Goal: Entertainment & Leisure: Consume media (video, audio)

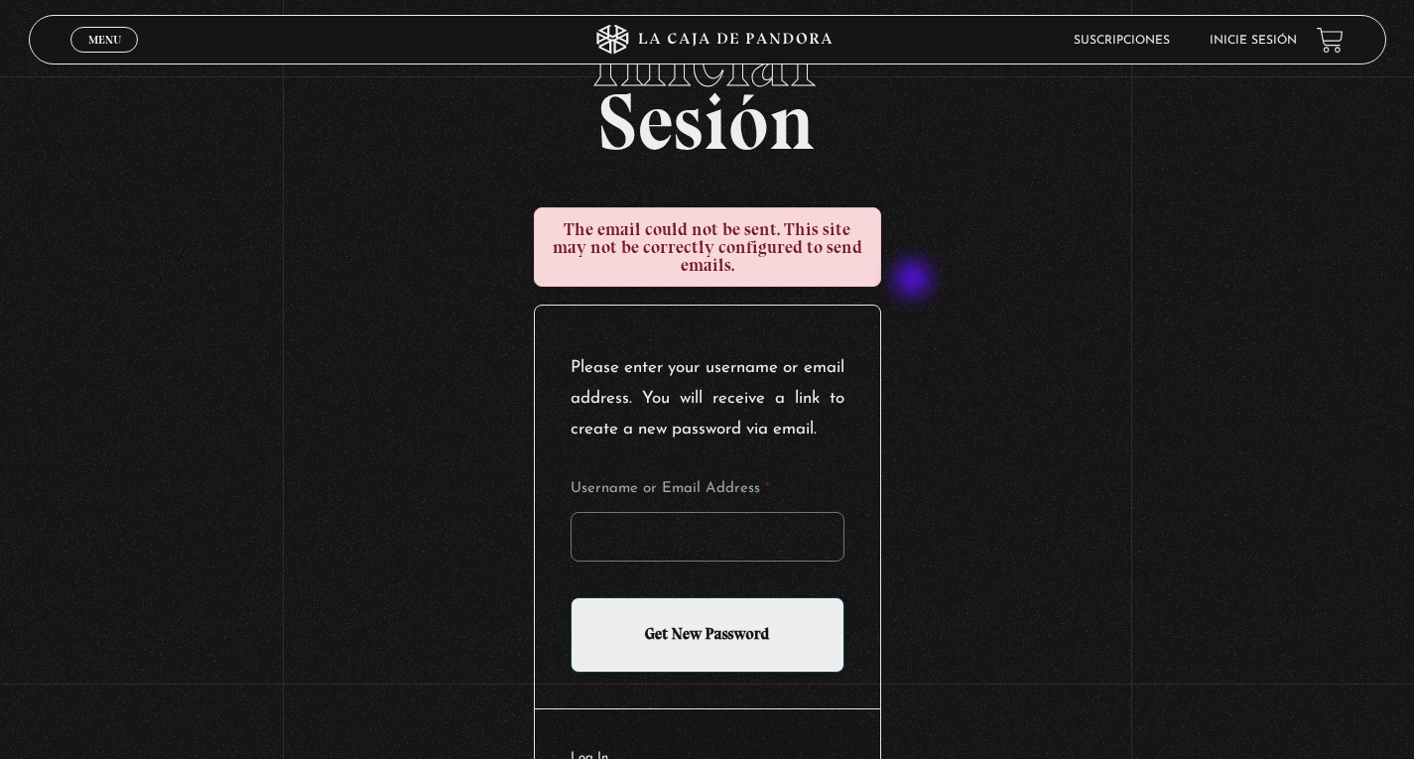
scroll to position [198, 0]
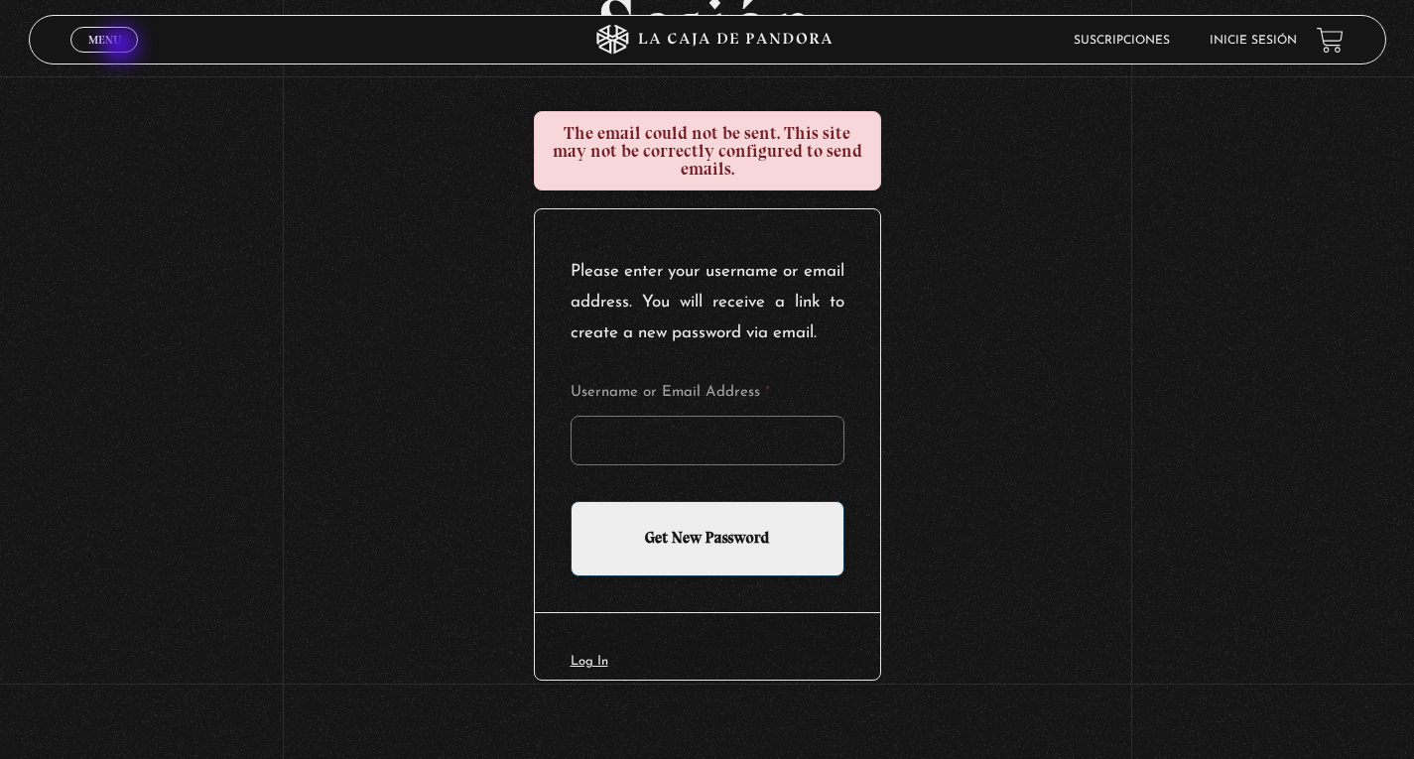
click at [122, 47] on link "Menu Cerrar" at bounding box center [103, 40] width 67 height 26
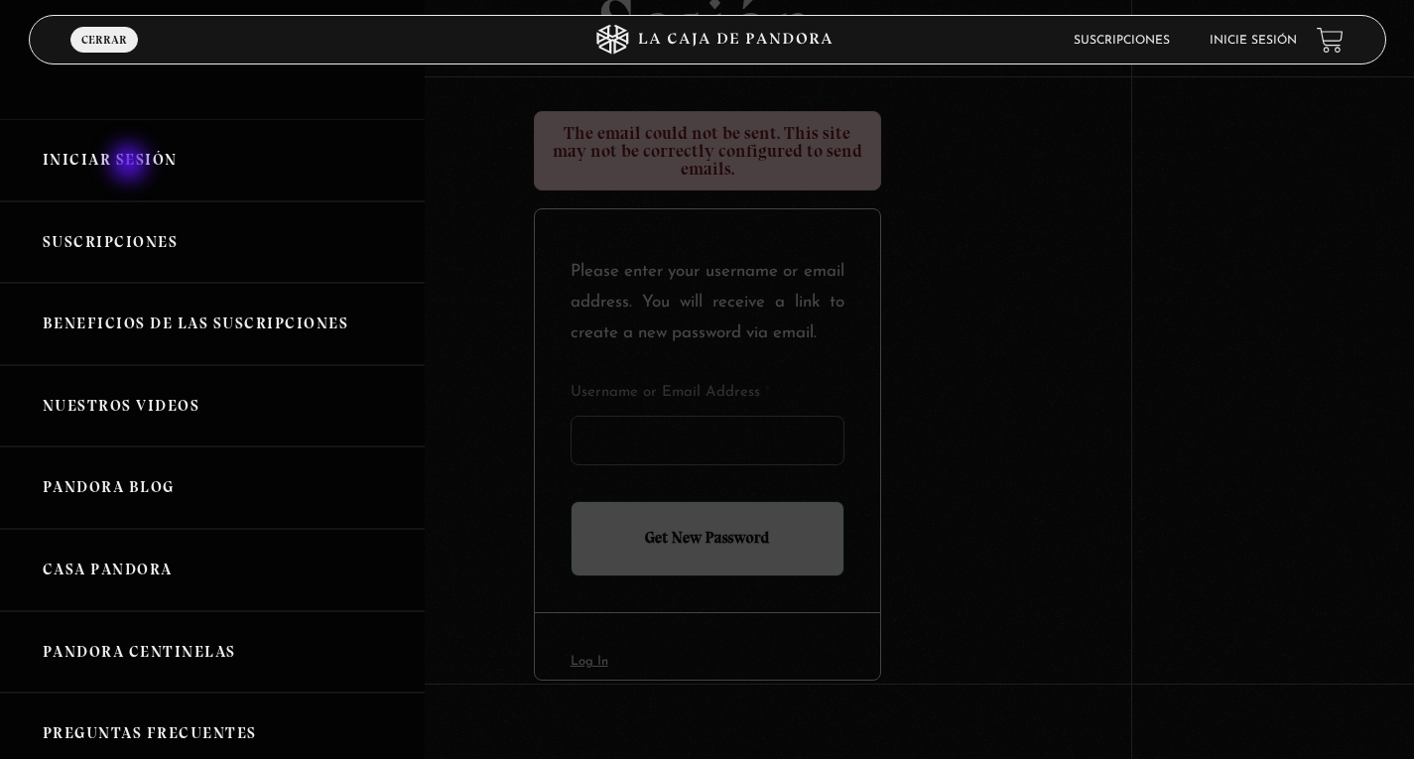
click at [131, 165] on link "Iniciar Sesión" at bounding box center [212, 160] width 425 height 82
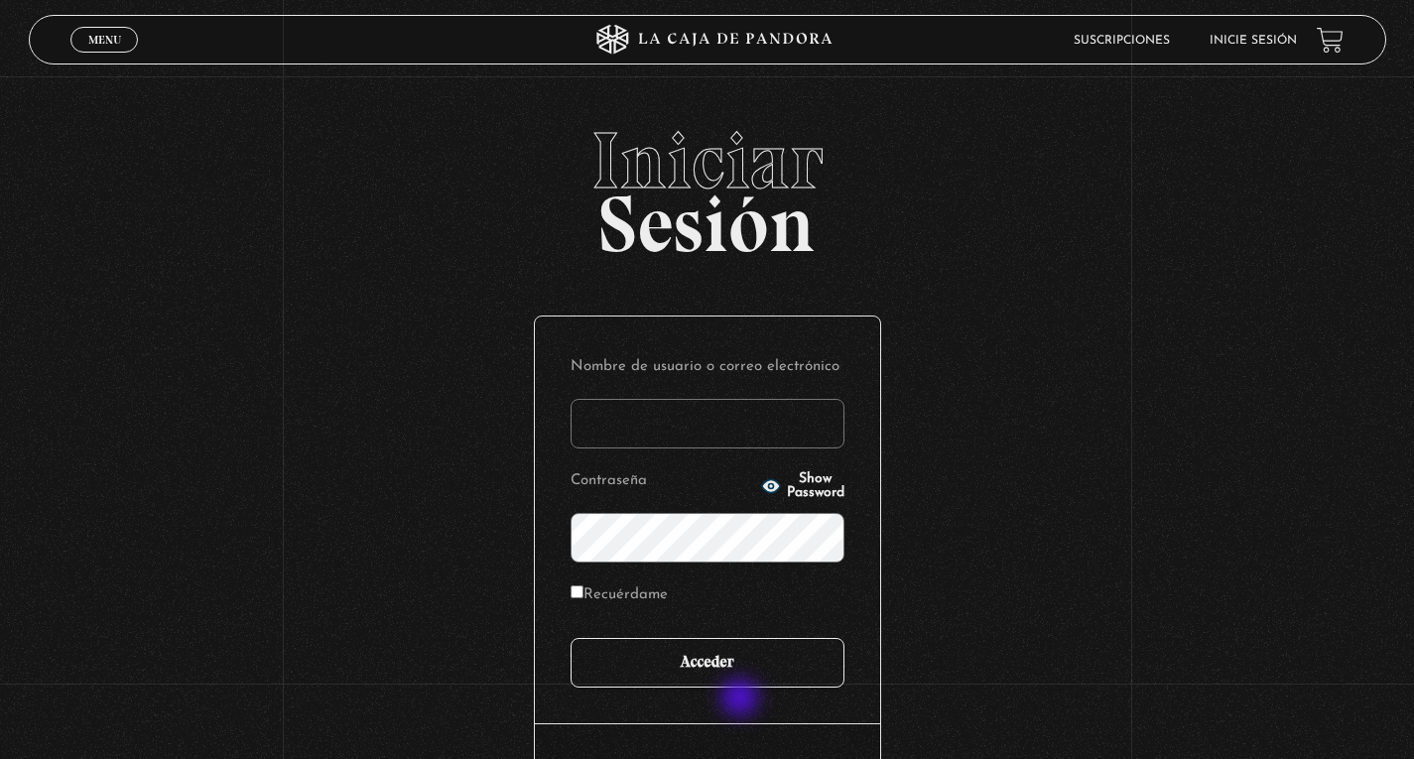
type input "[EMAIL_ADDRESS][DOMAIN_NAME]"
click at [735, 662] on input "Acceder" at bounding box center [708, 663] width 274 height 50
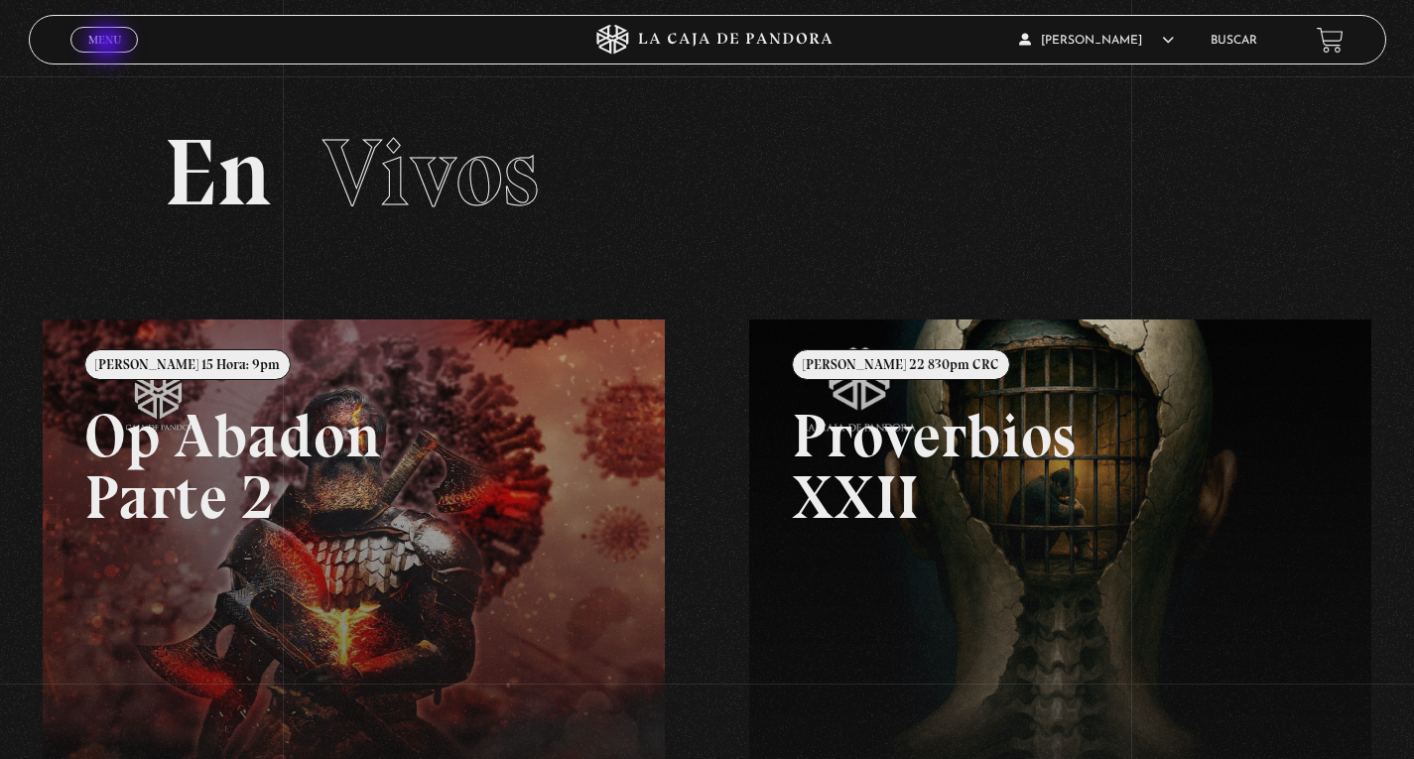
click at [109, 45] on span "Menu" at bounding box center [104, 40] width 33 height 12
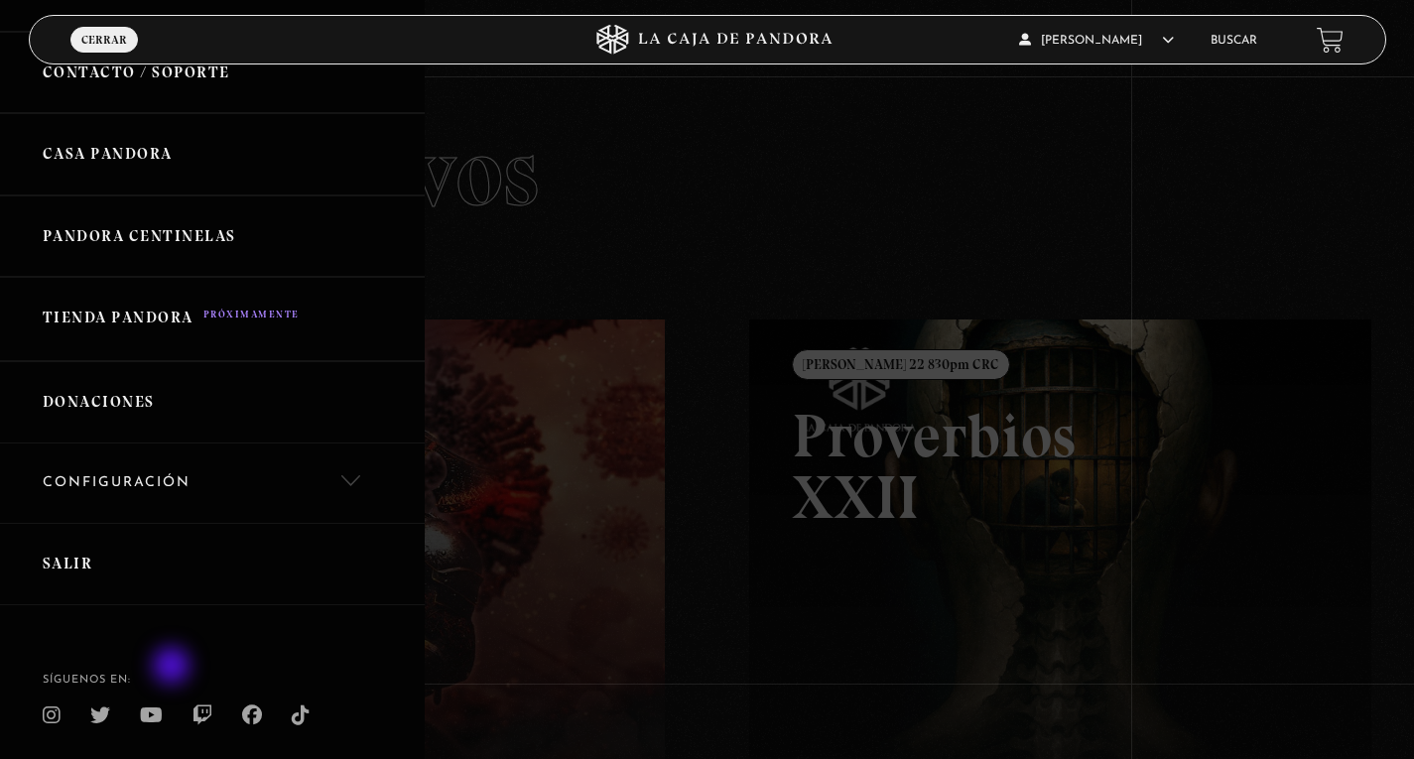
scroll to position [684, 0]
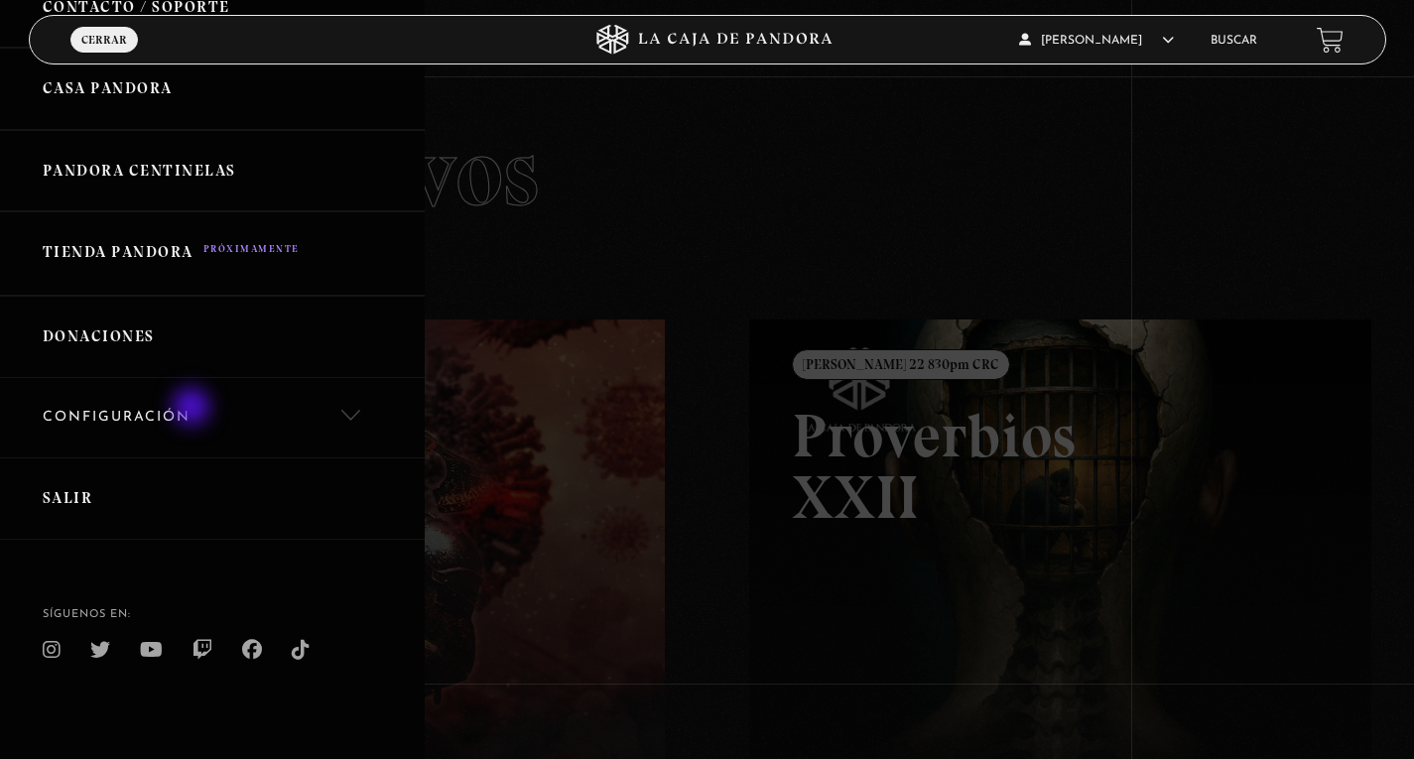
click at [193, 409] on link "Configuración" at bounding box center [212, 418] width 425 height 80
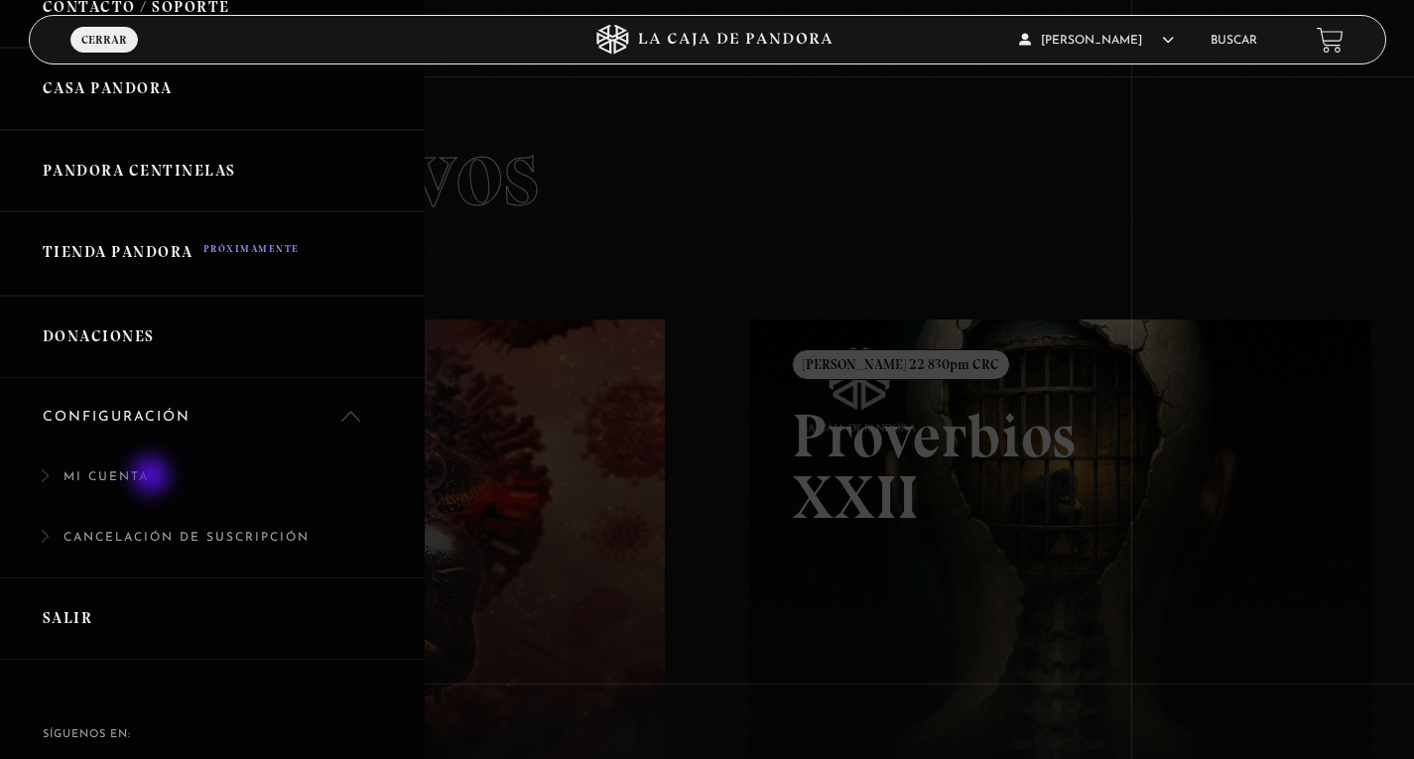
click at [153, 477] on link "Mi Cuenta" at bounding box center [212, 487] width 425 height 61
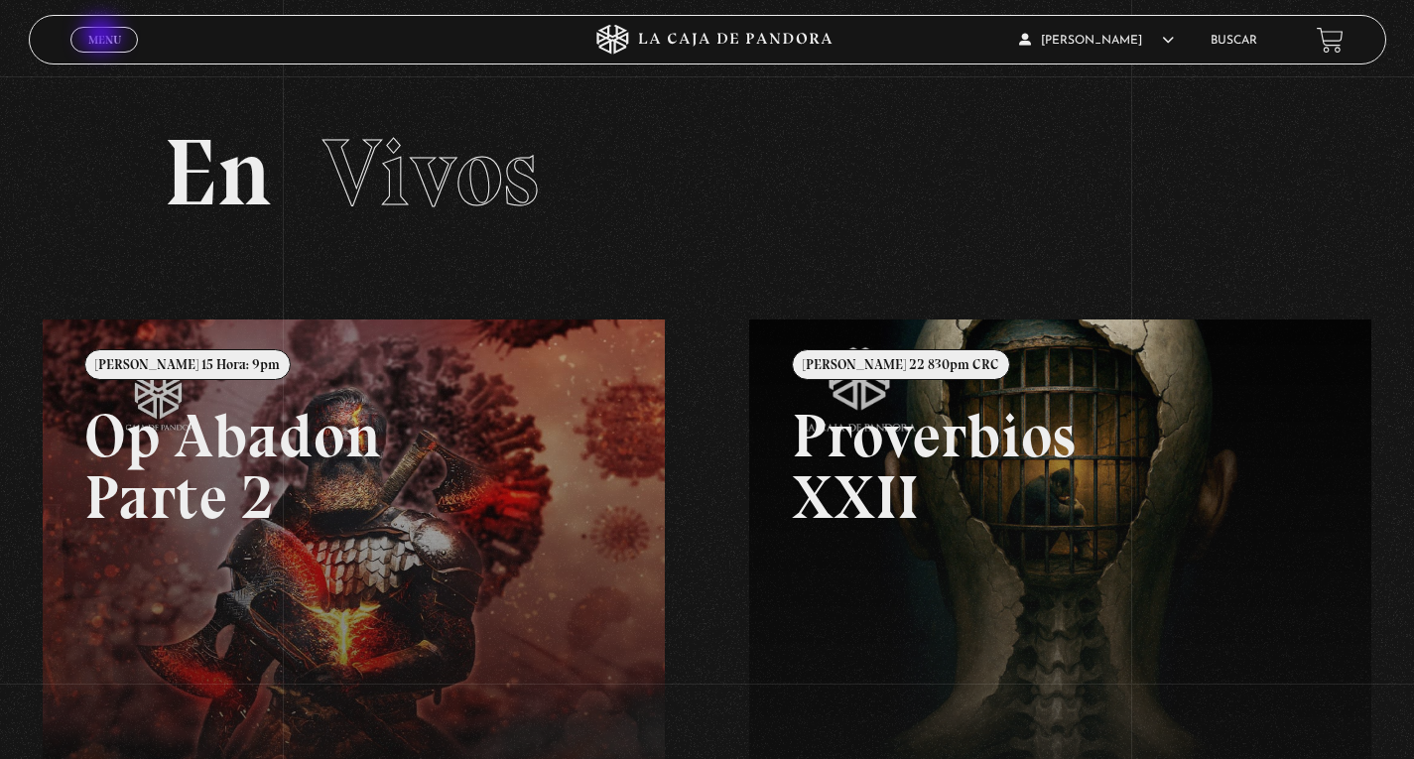
click at [103, 37] on span "Menu" at bounding box center [104, 40] width 33 height 12
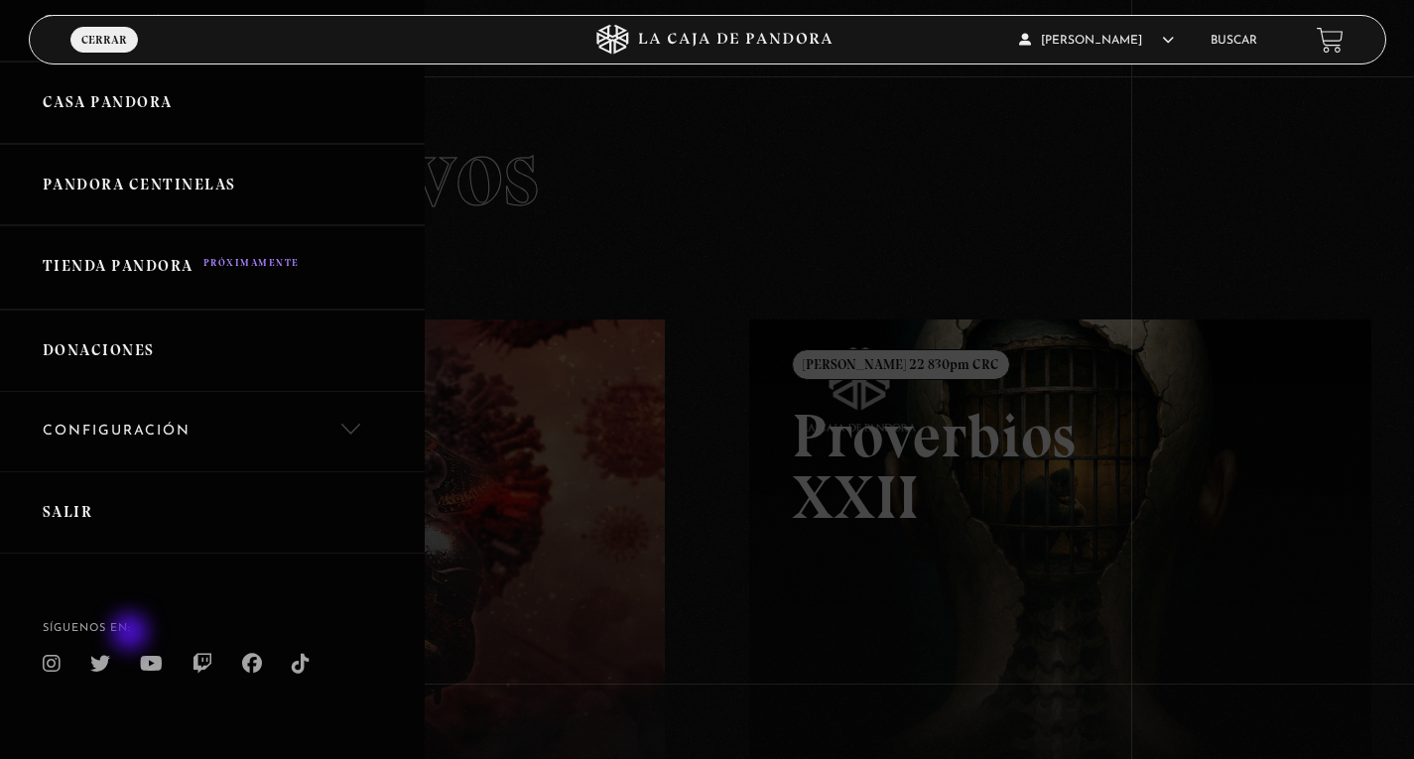
scroll to position [684, 0]
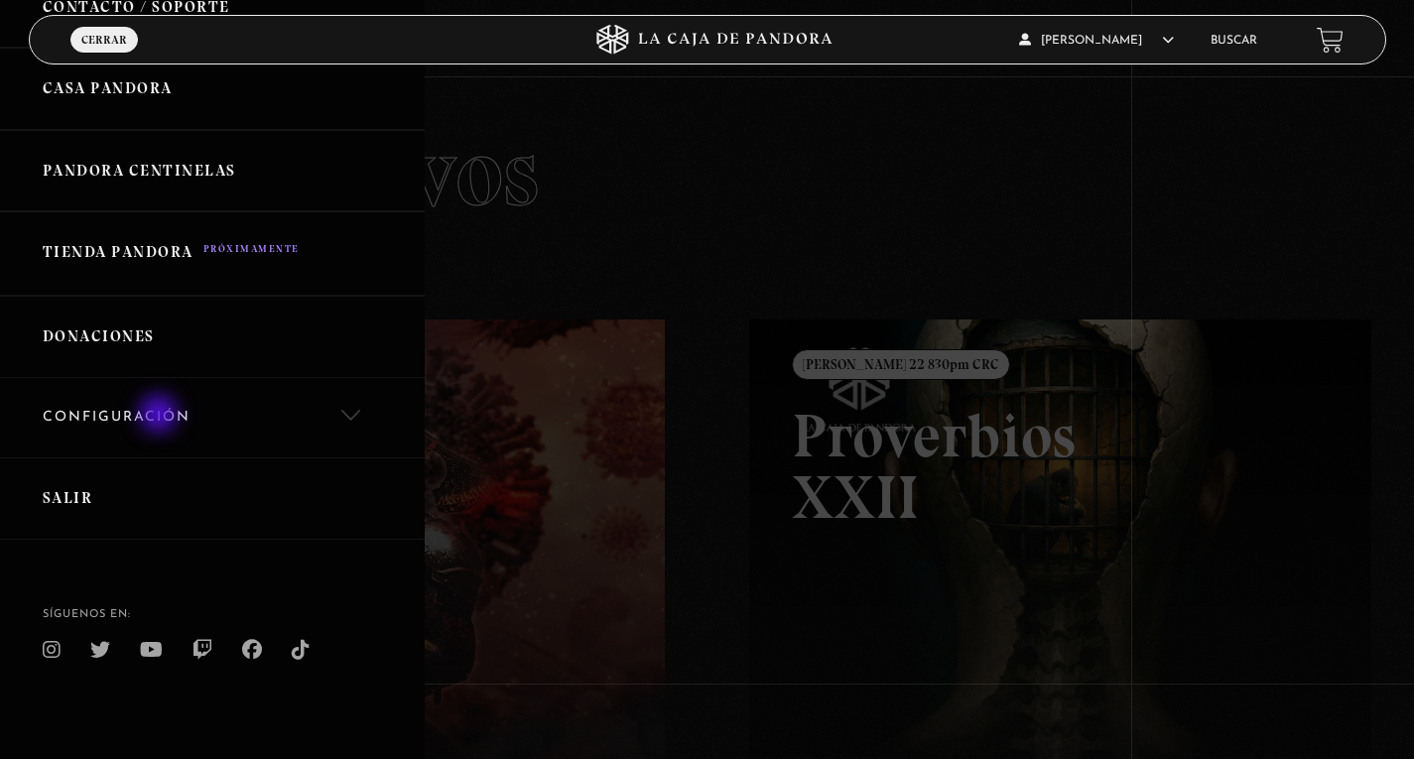
click at [161, 416] on link "Configuración" at bounding box center [212, 418] width 425 height 80
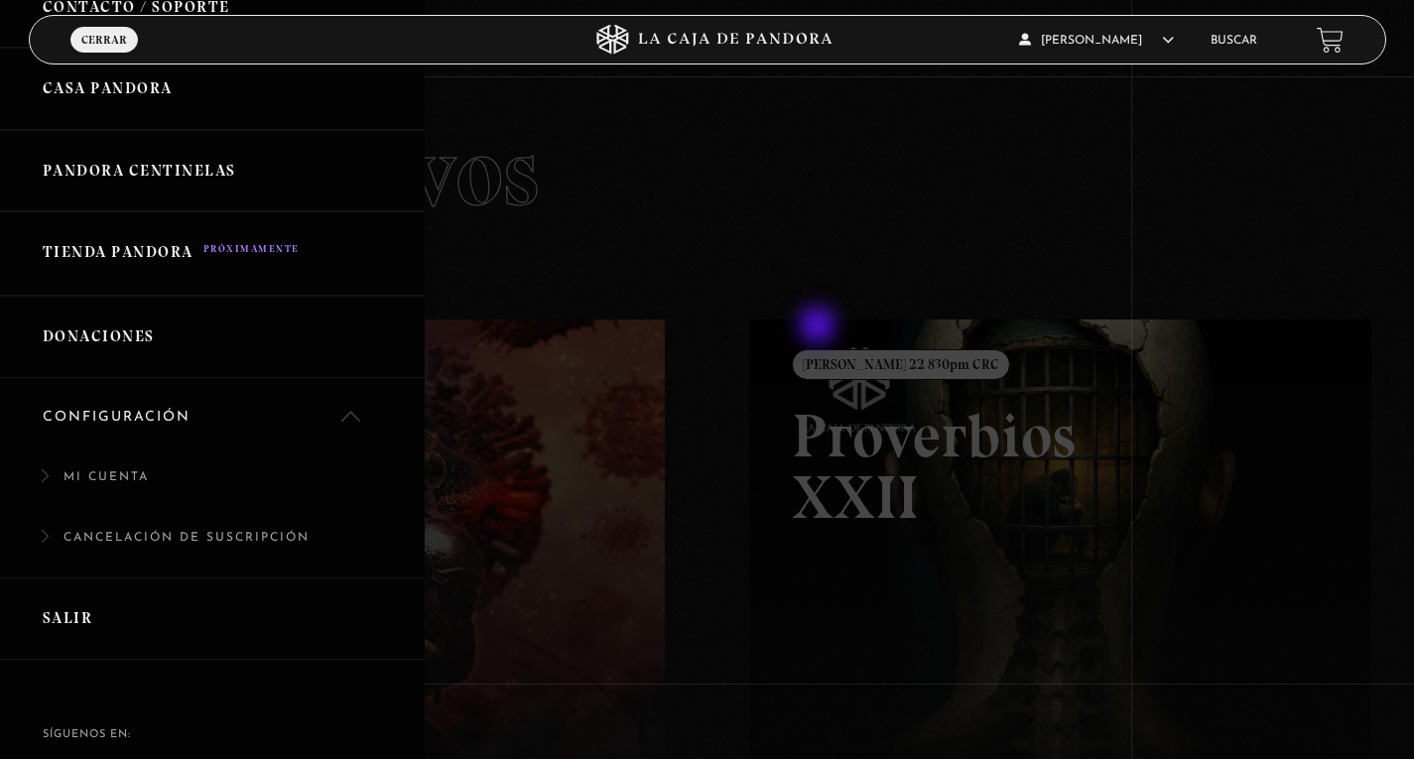
click at [820, 327] on div at bounding box center [707, 379] width 1414 height 759
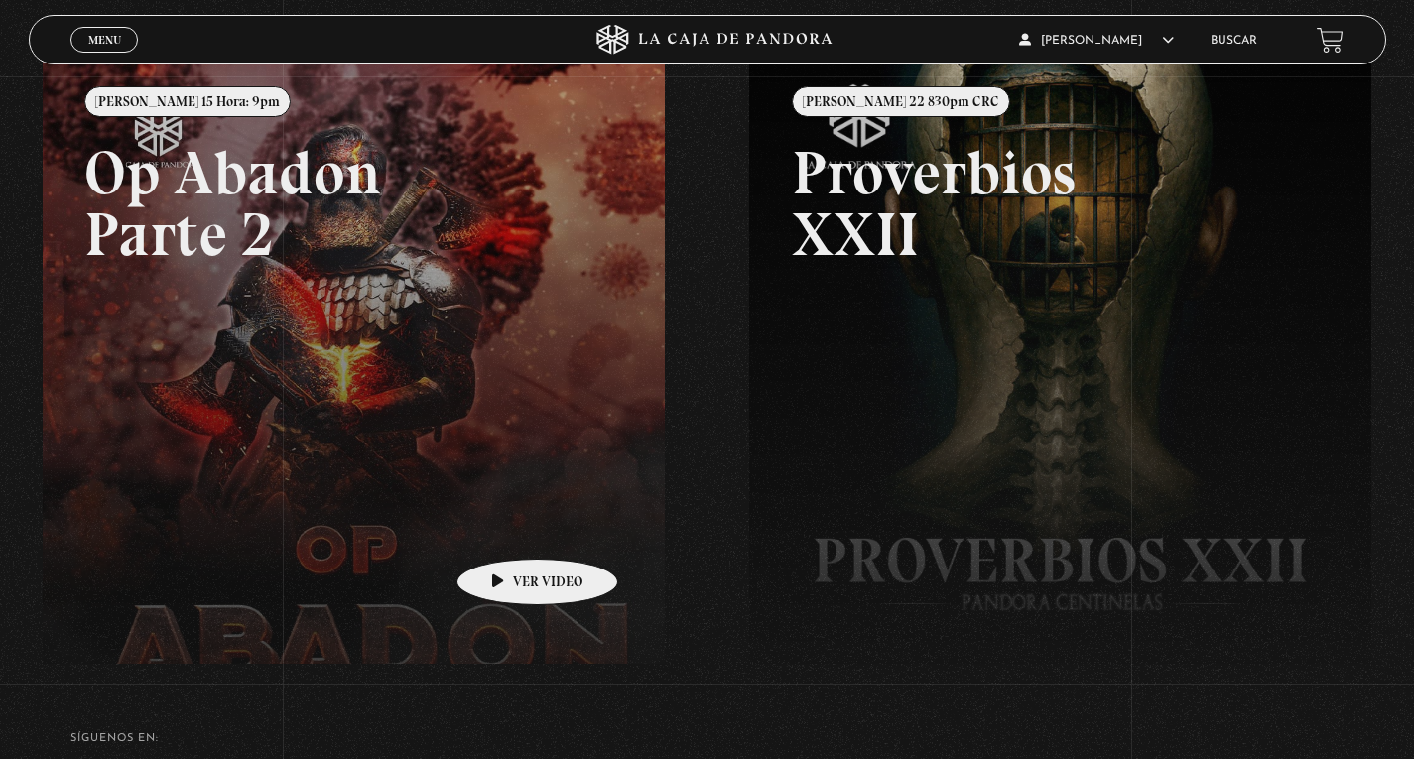
scroll to position [397, 0]
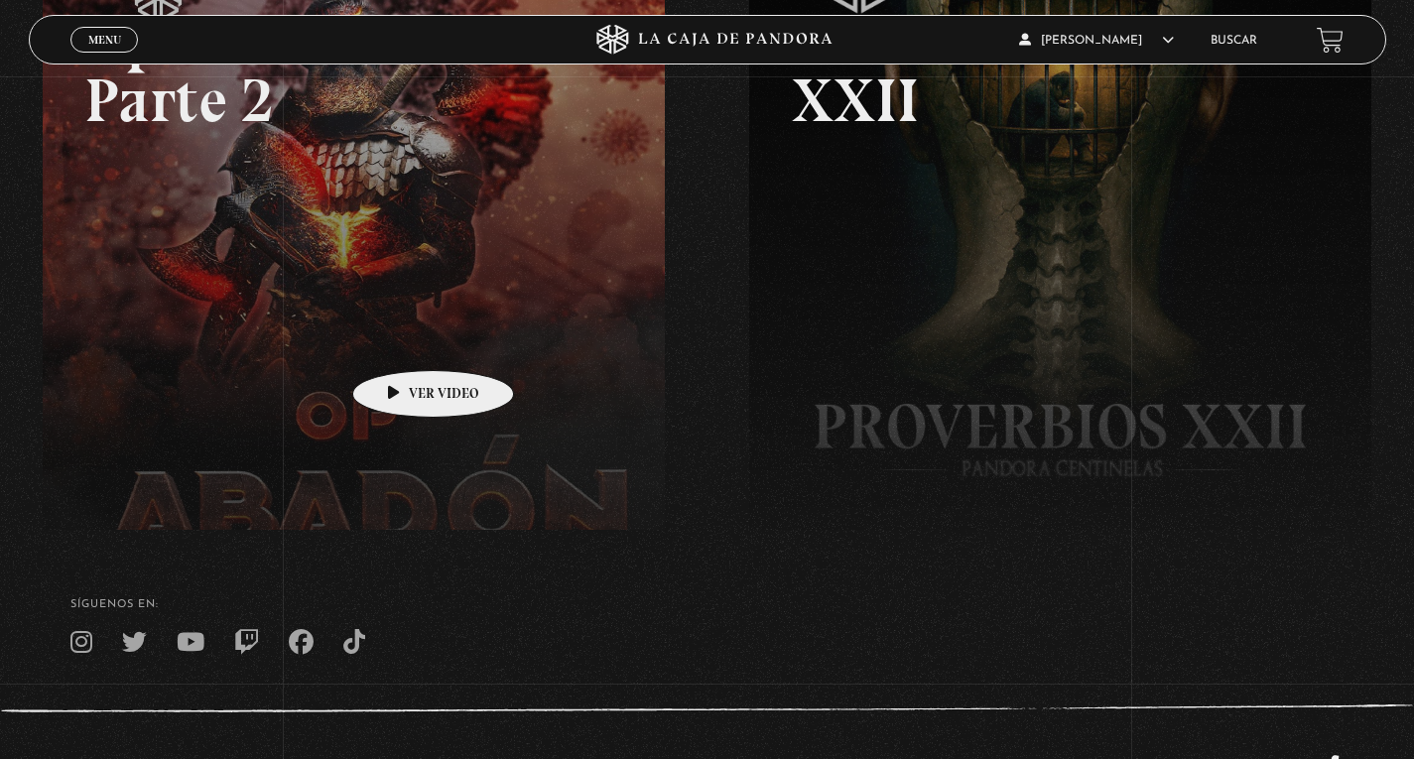
click at [402, 340] on link at bounding box center [750, 302] width 1414 height 759
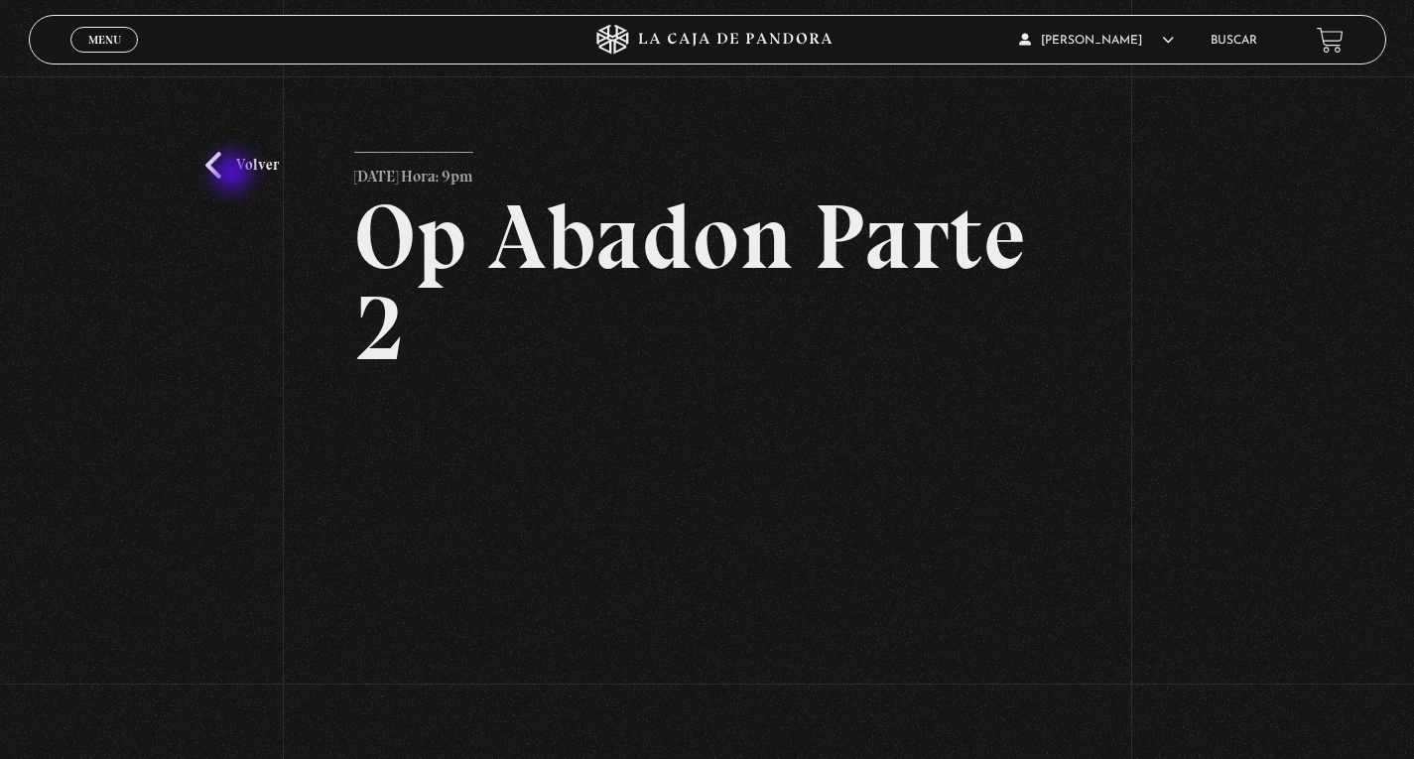
click at [226, 175] on link "Volver" at bounding box center [241, 165] width 73 height 27
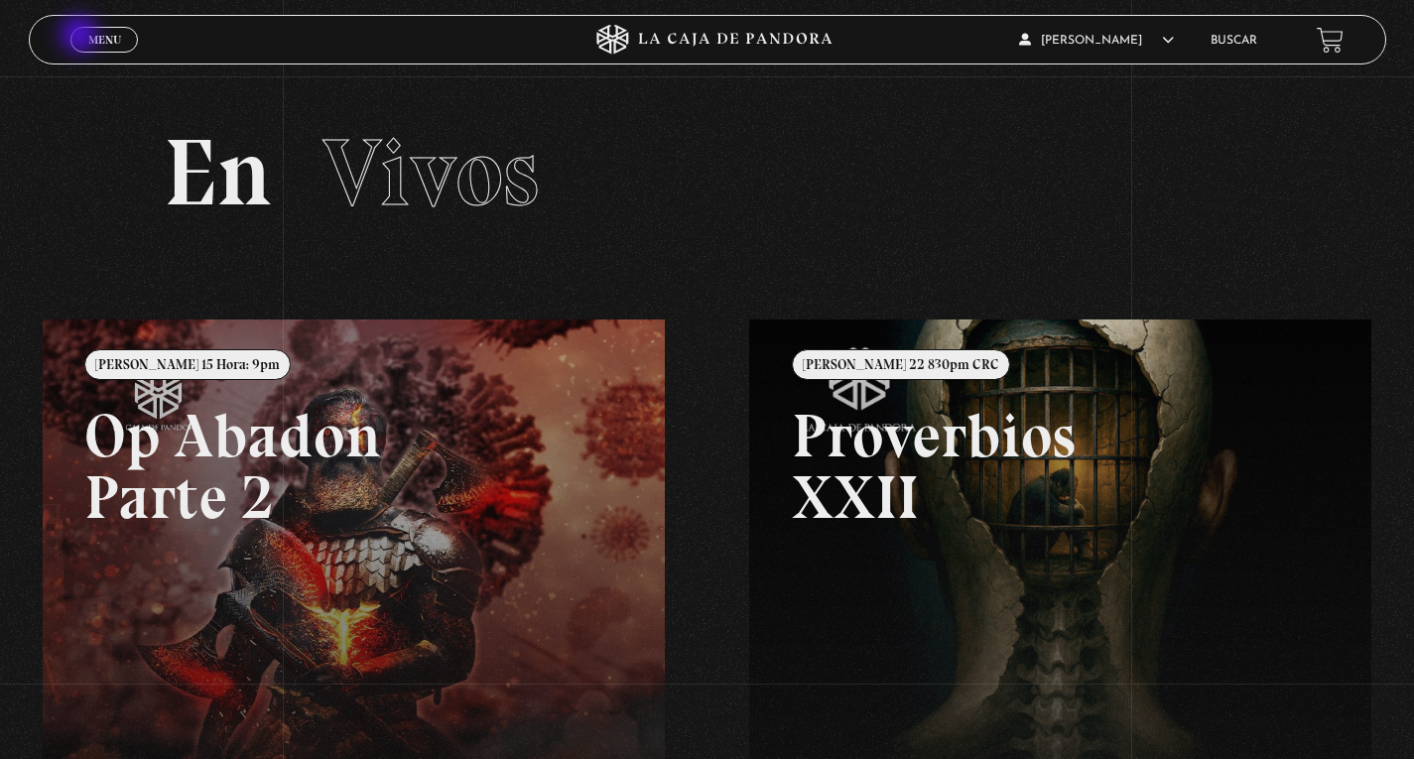
click at [81, 37] on link "Menu Cerrar" at bounding box center [103, 40] width 67 height 26
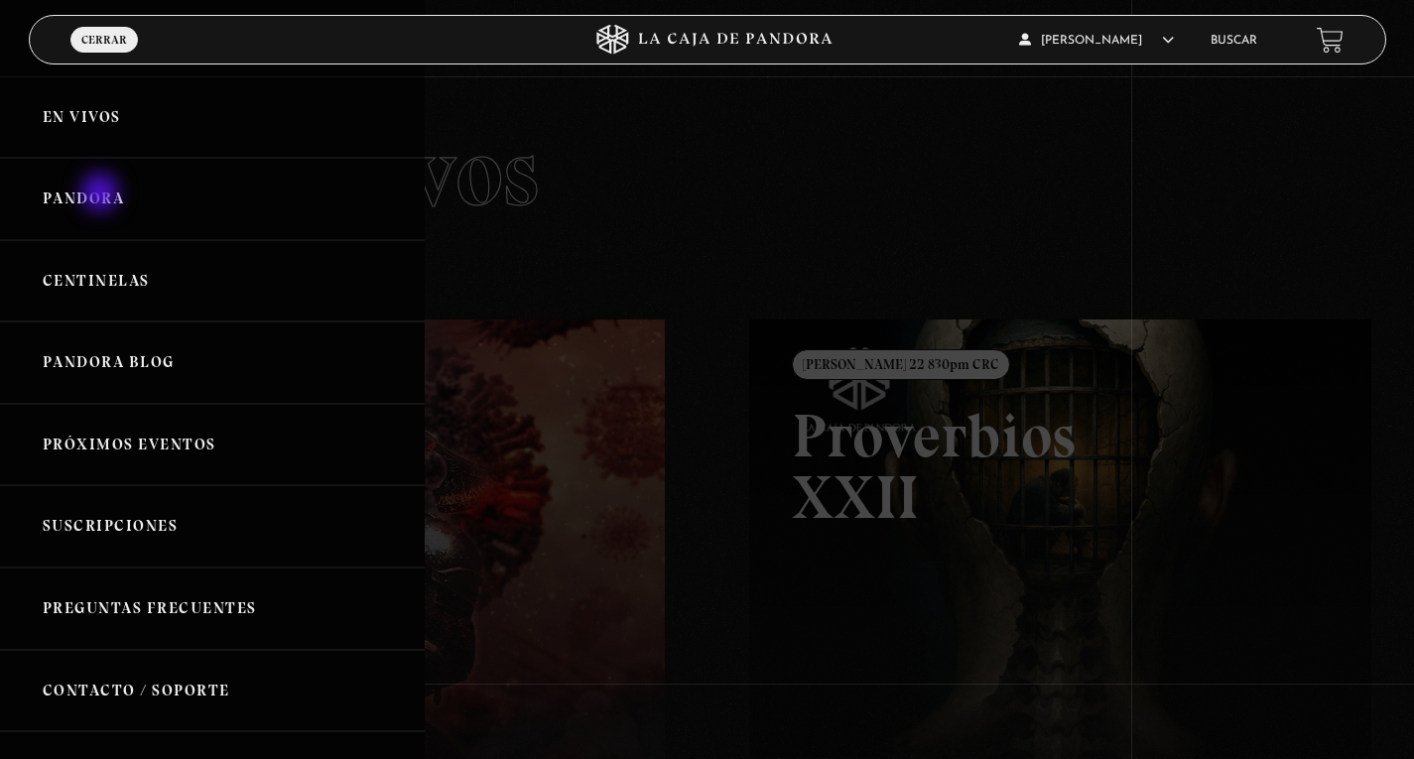
click at [102, 194] on link "Pandora" at bounding box center [212, 199] width 425 height 82
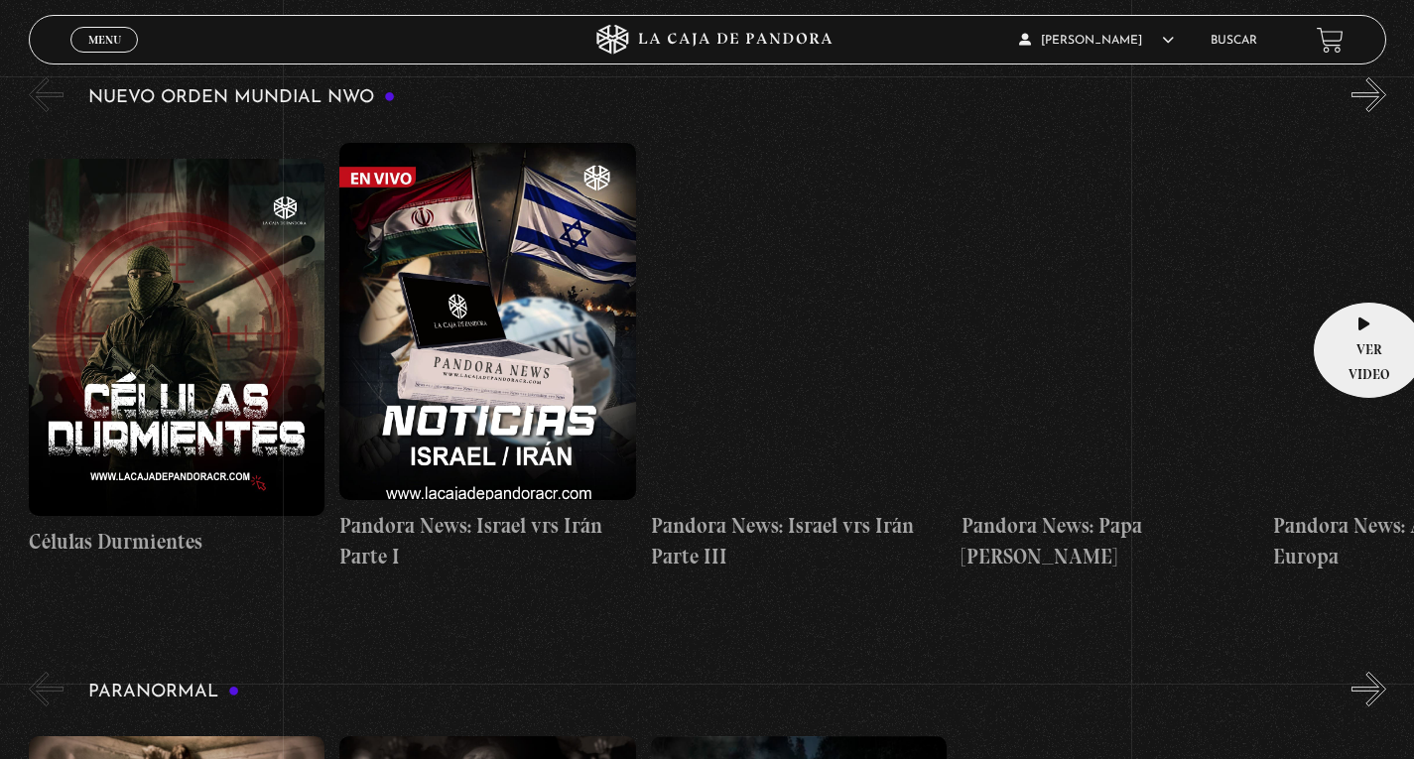
scroll to position [298, 0]
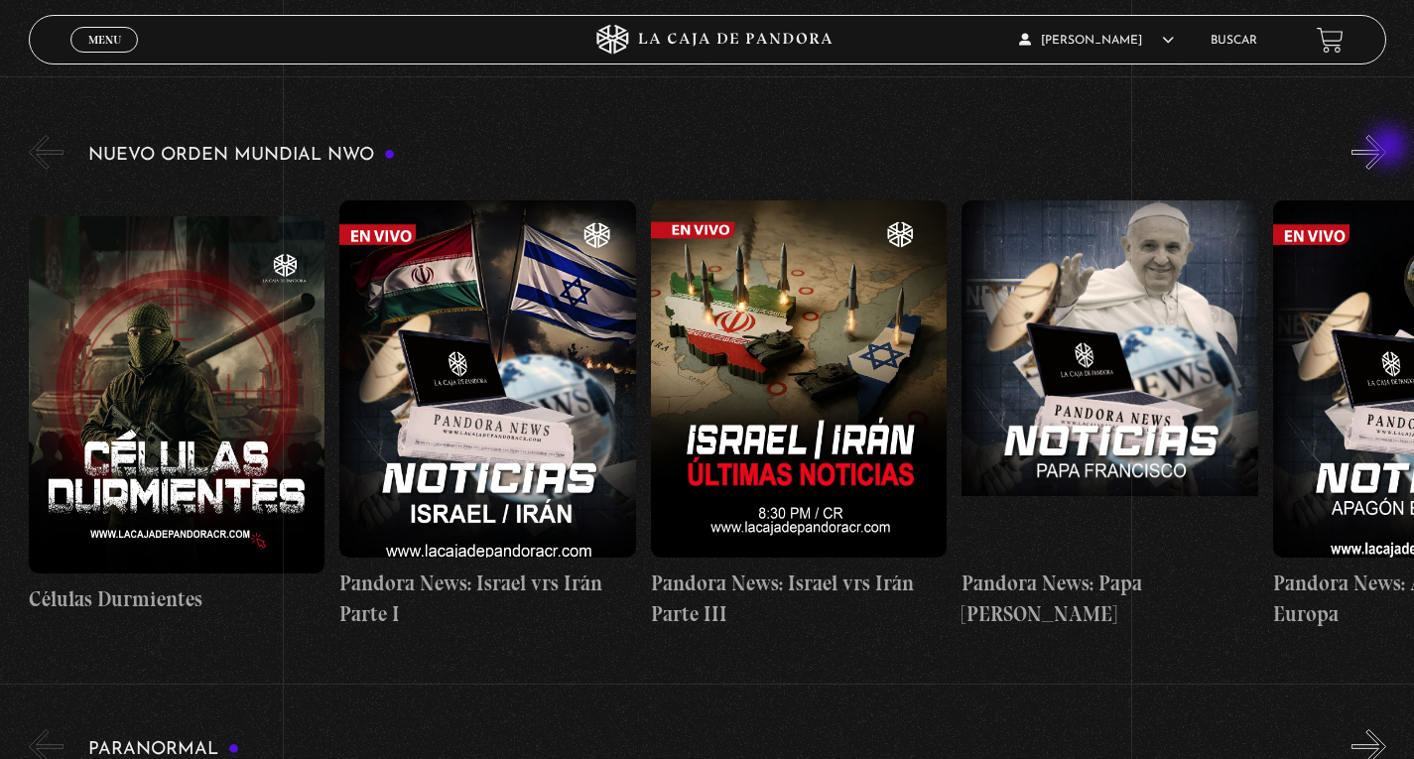
click at [1386, 148] on button "»" at bounding box center [1368, 152] width 35 height 35
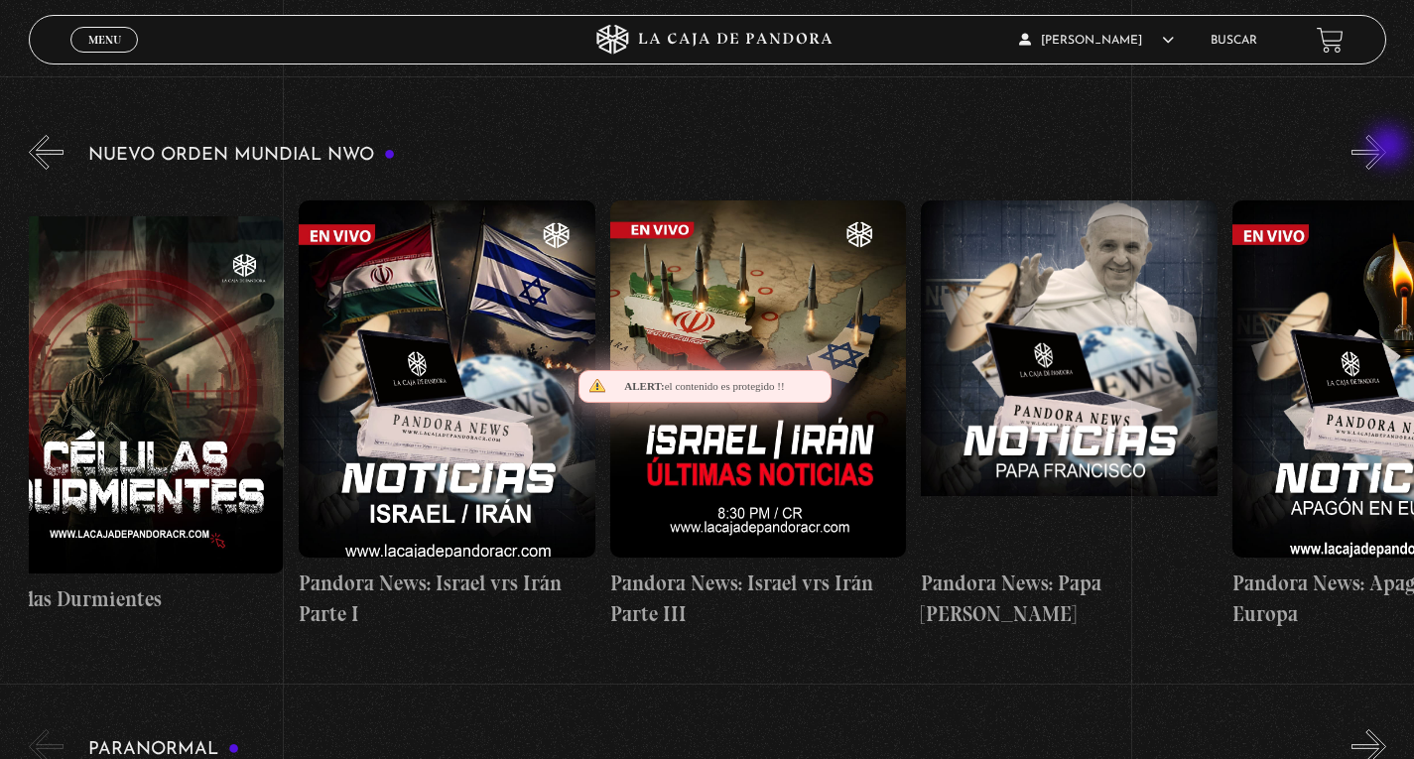
click at [1386, 148] on button "»" at bounding box center [1368, 152] width 35 height 35
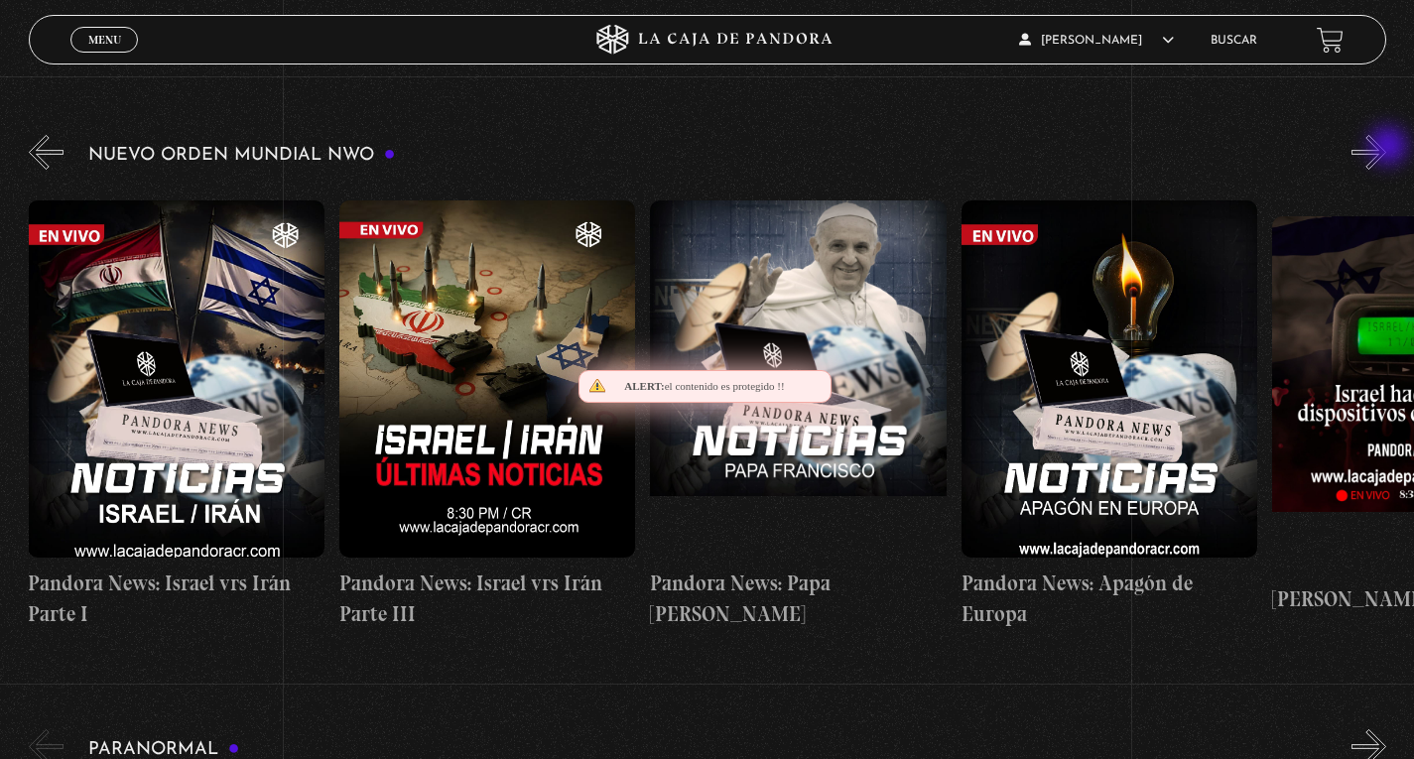
click at [1386, 148] on button "»" at bounding box center [1368, 152] width 35 height 35
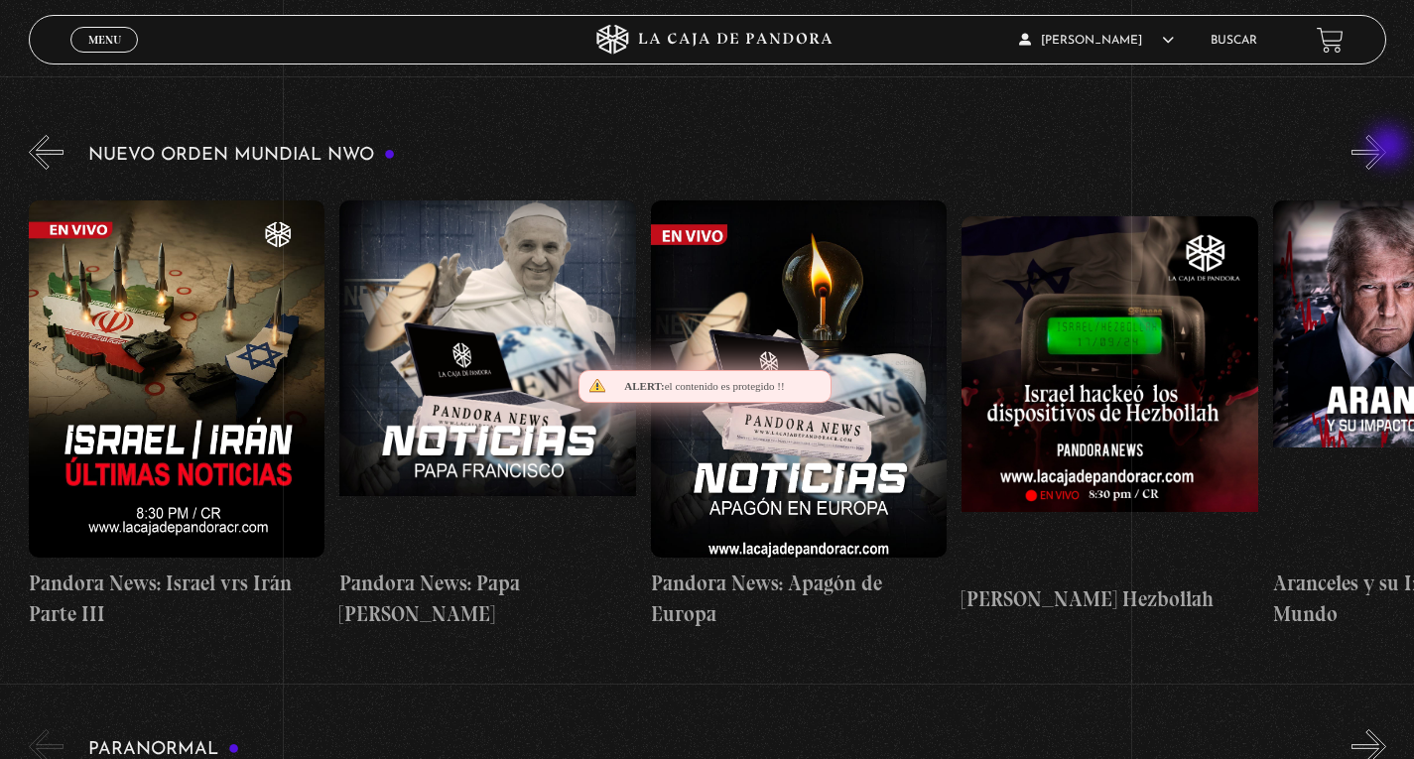
click at [1386, 148] on button "»" at bounding box center [1368, 152] width 35 height 35
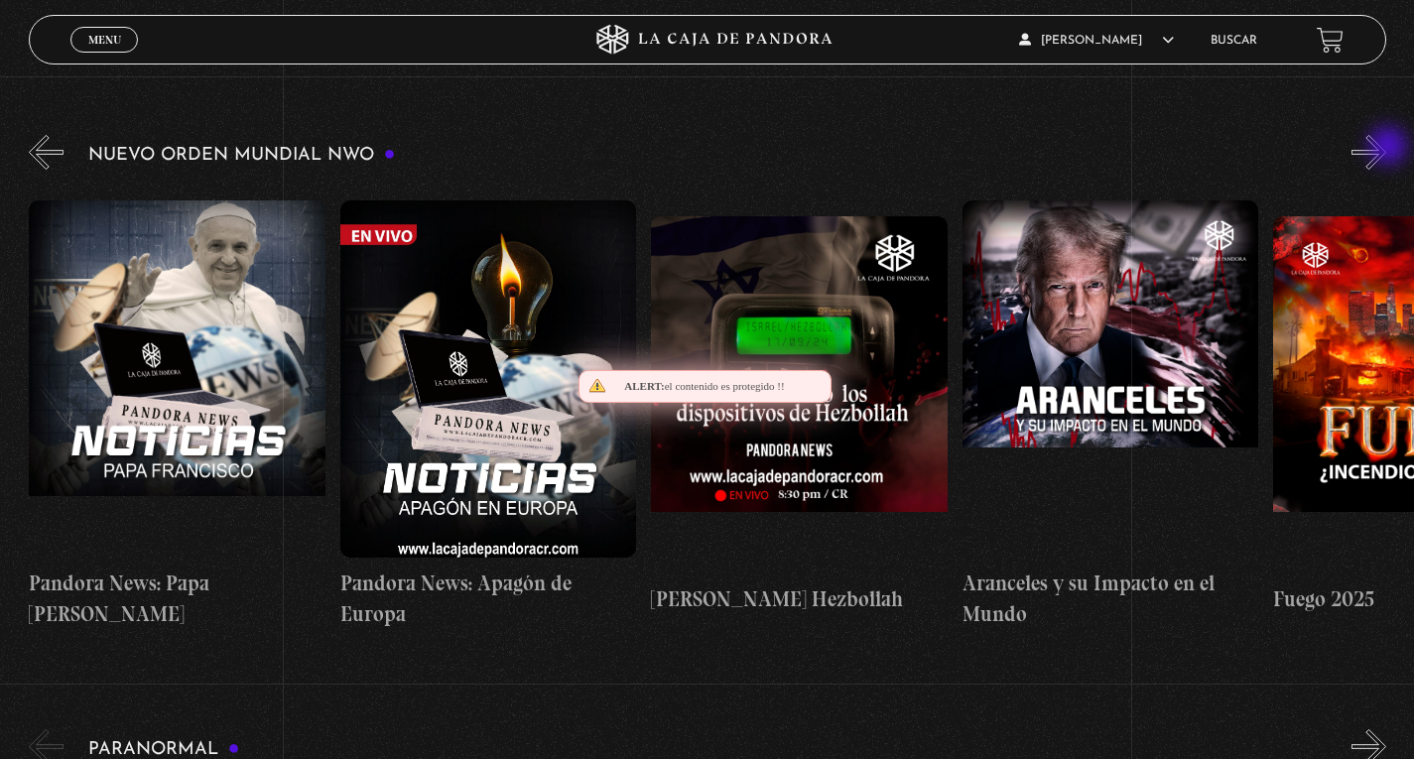
click at [1386, 148] on button "»" at bounding box center [1368, 152] width 35 height 35
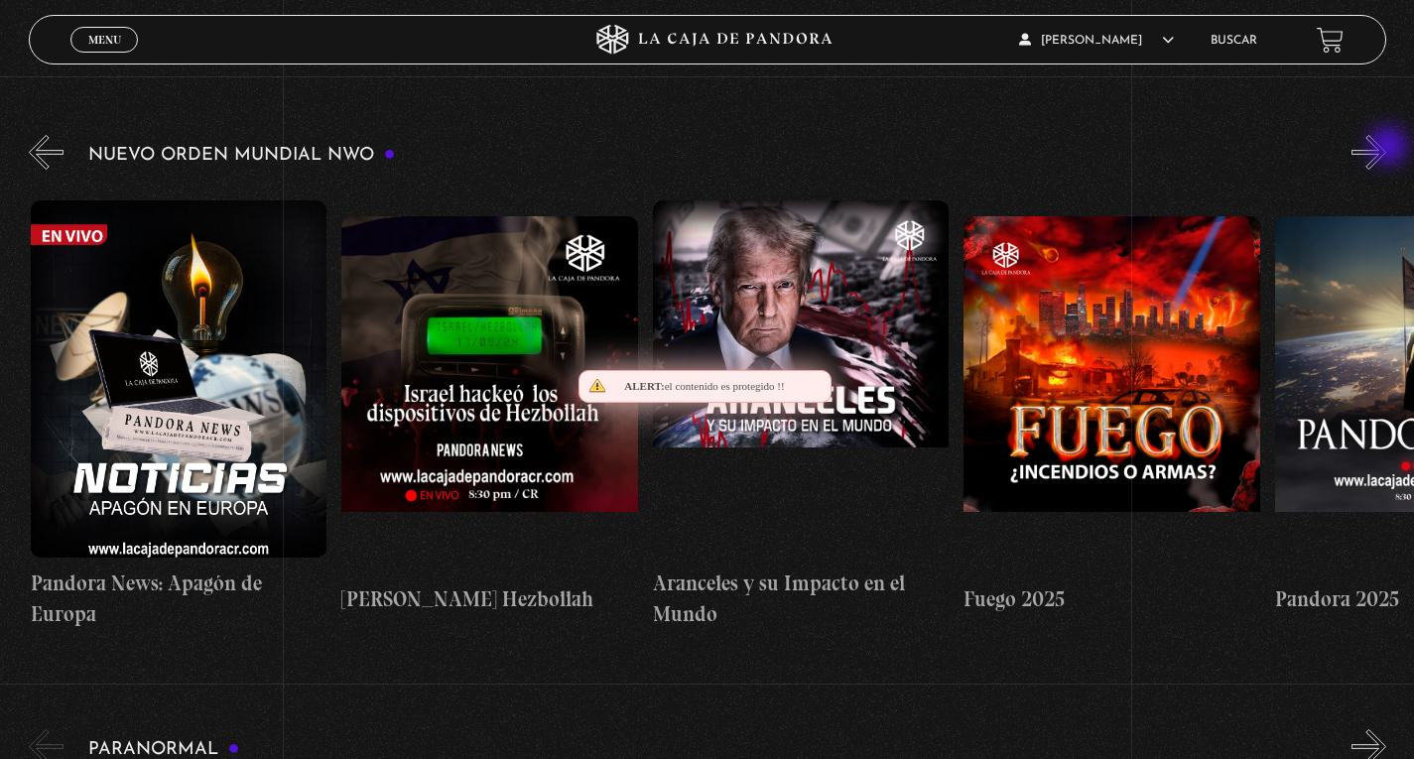
click at [1386, 148] on button "»" at bounding box center [1368, 152] width 35 height 35
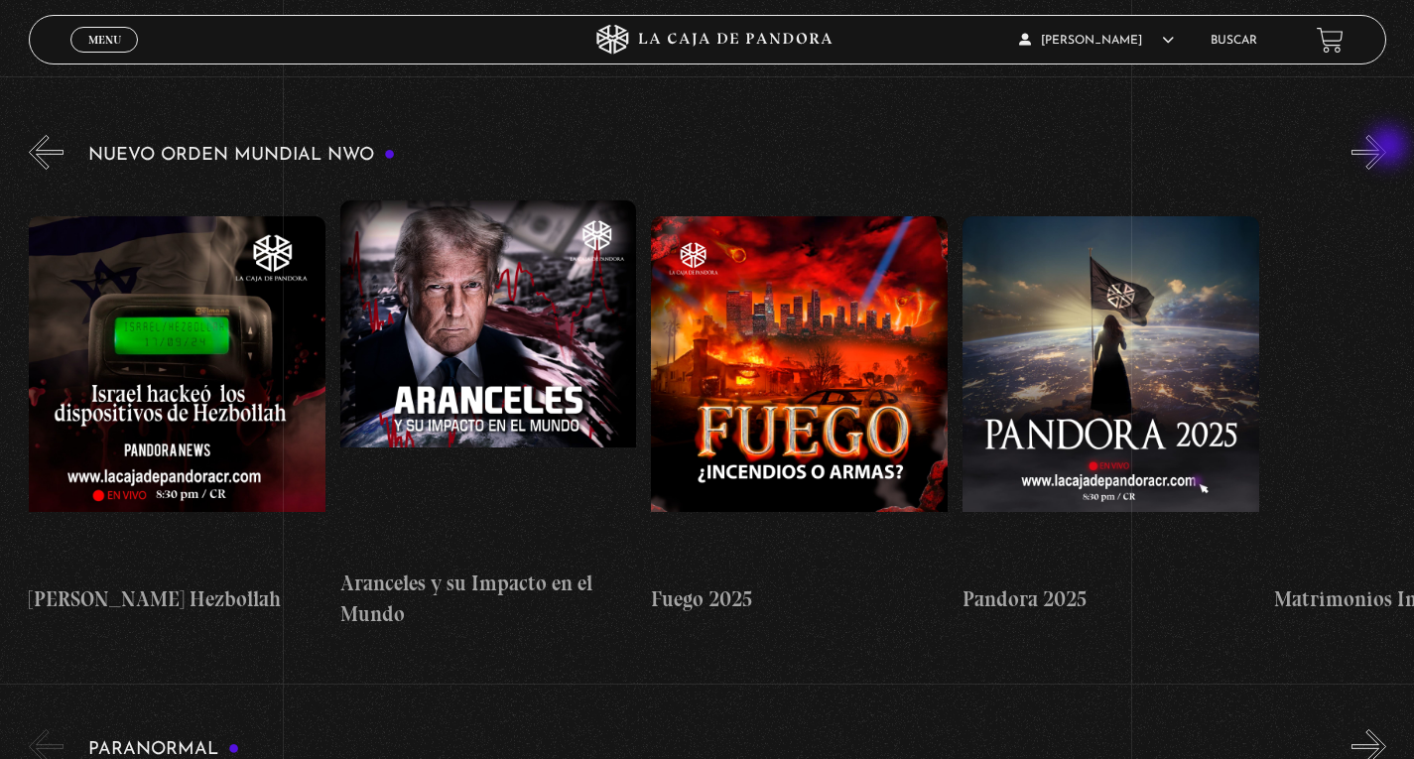
click at [1386, 148] on button "»" at bounding box center [1368, 152] width 35 height 35
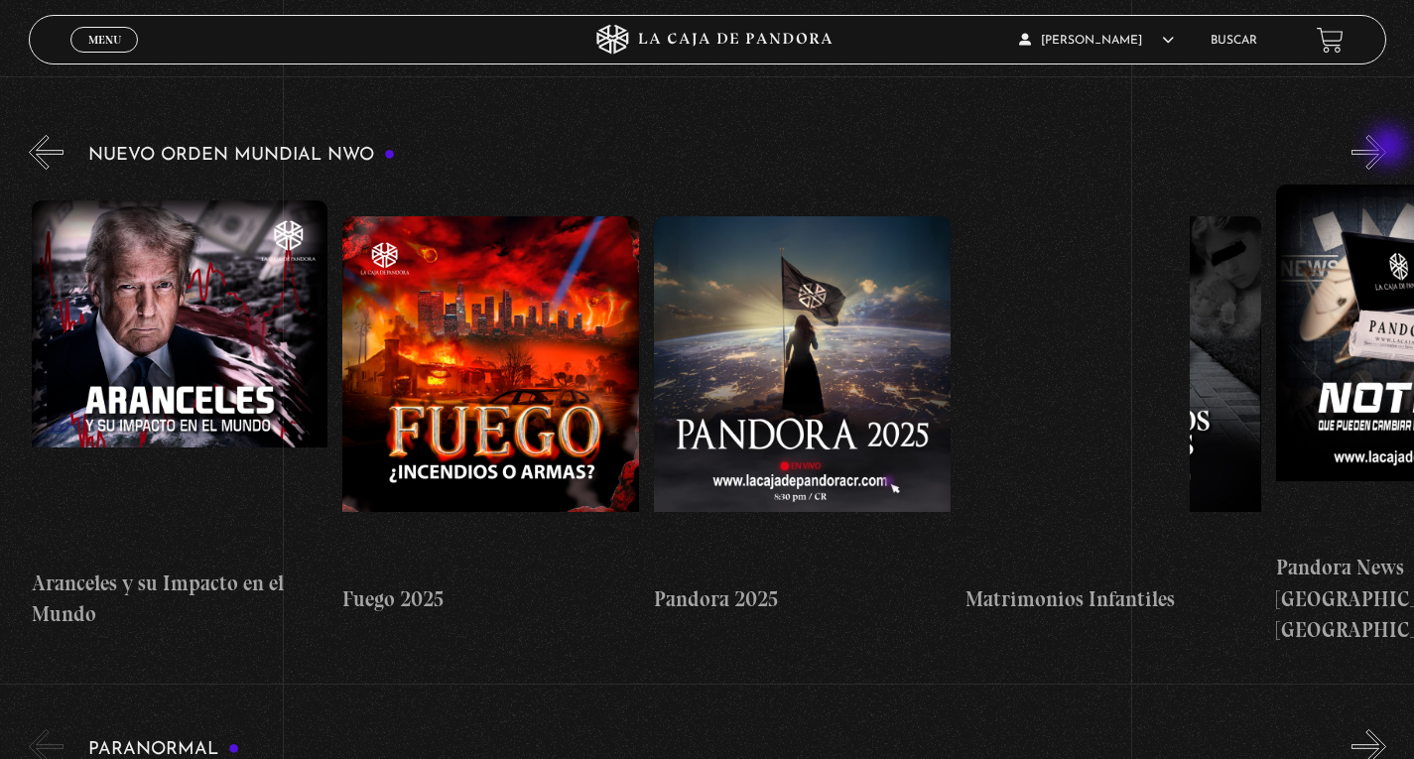
click at [1386, 148] on button "»" at bounding box center [1368, 152] width 35 height 35
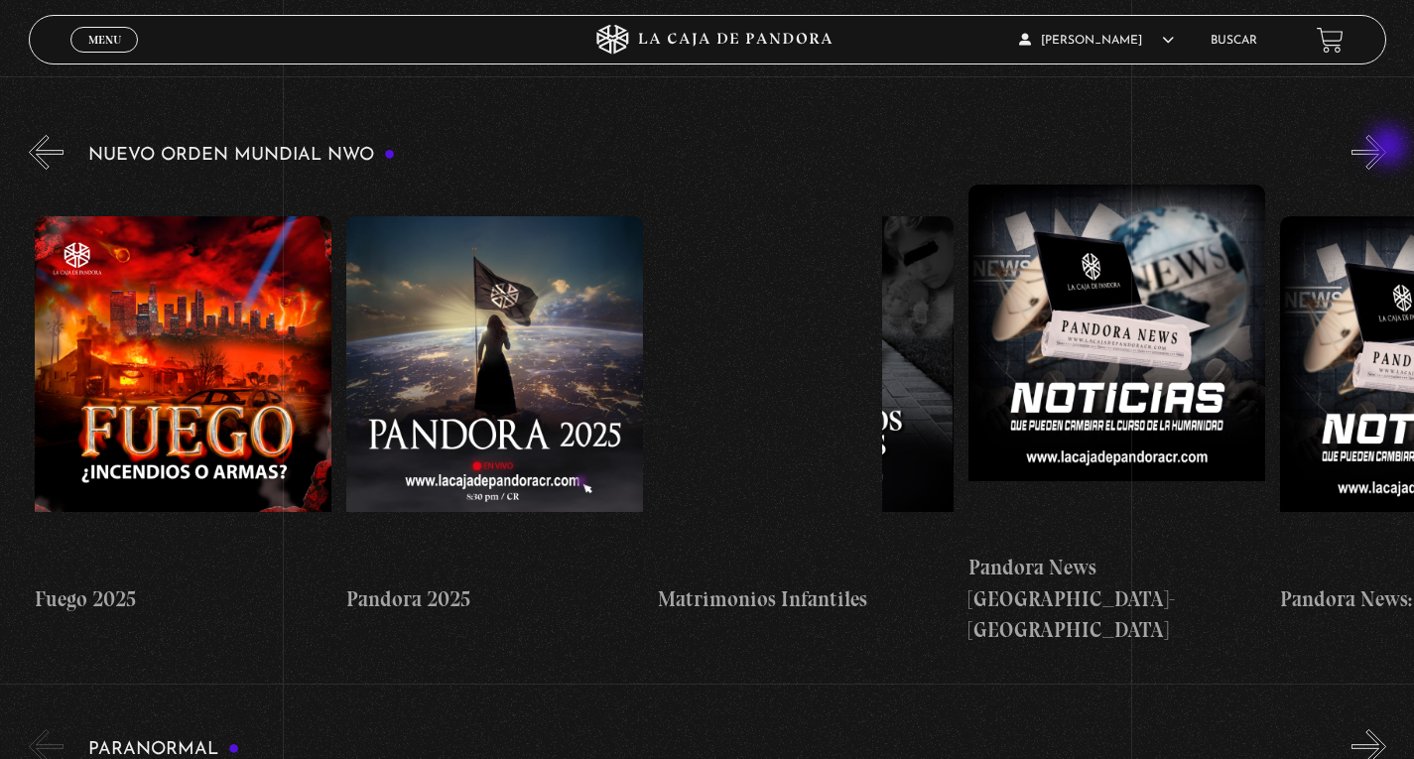
click at [1386, 148] on button "»" at bounding box center [1368, 152] width 35 height 35
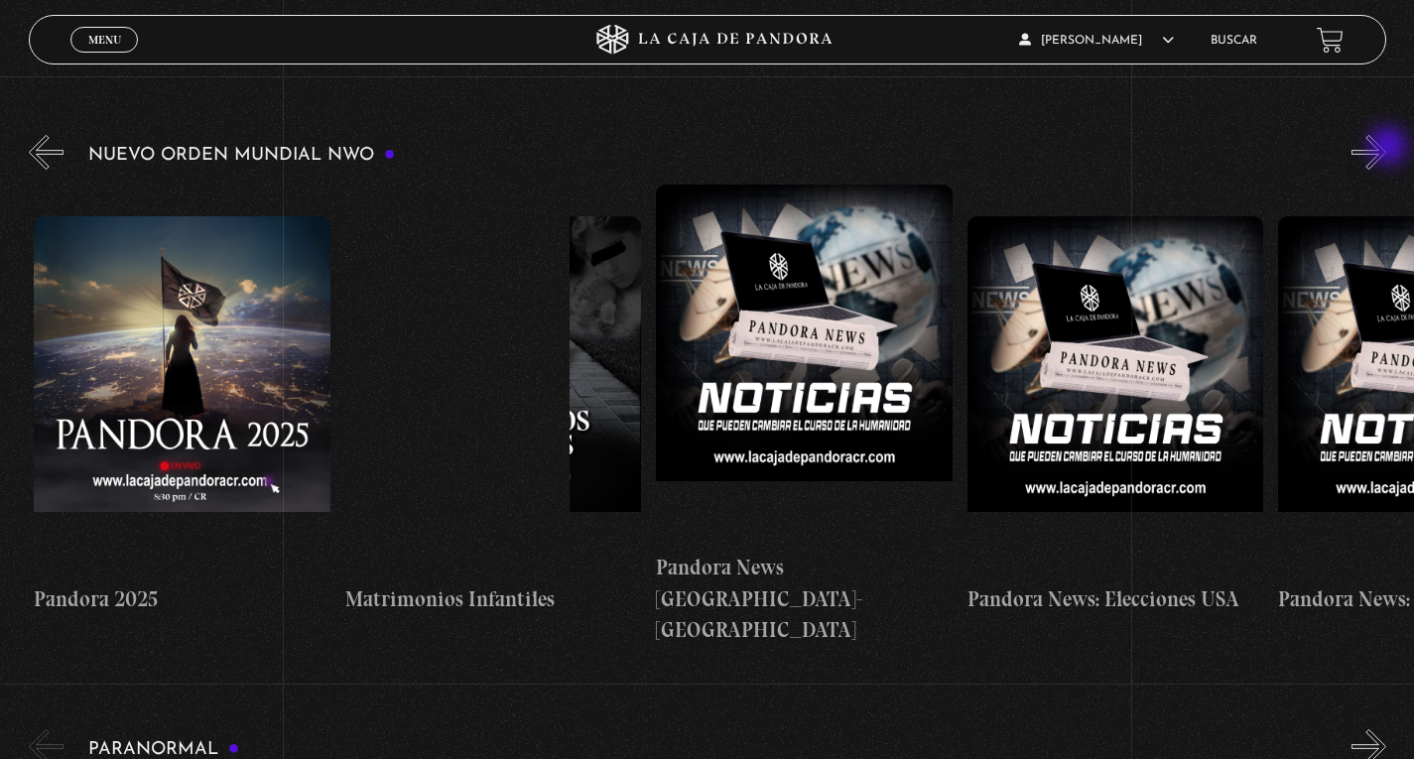
click at [1386, 148] on button "»" at bounding box center [1368, 152] width 35 height 35
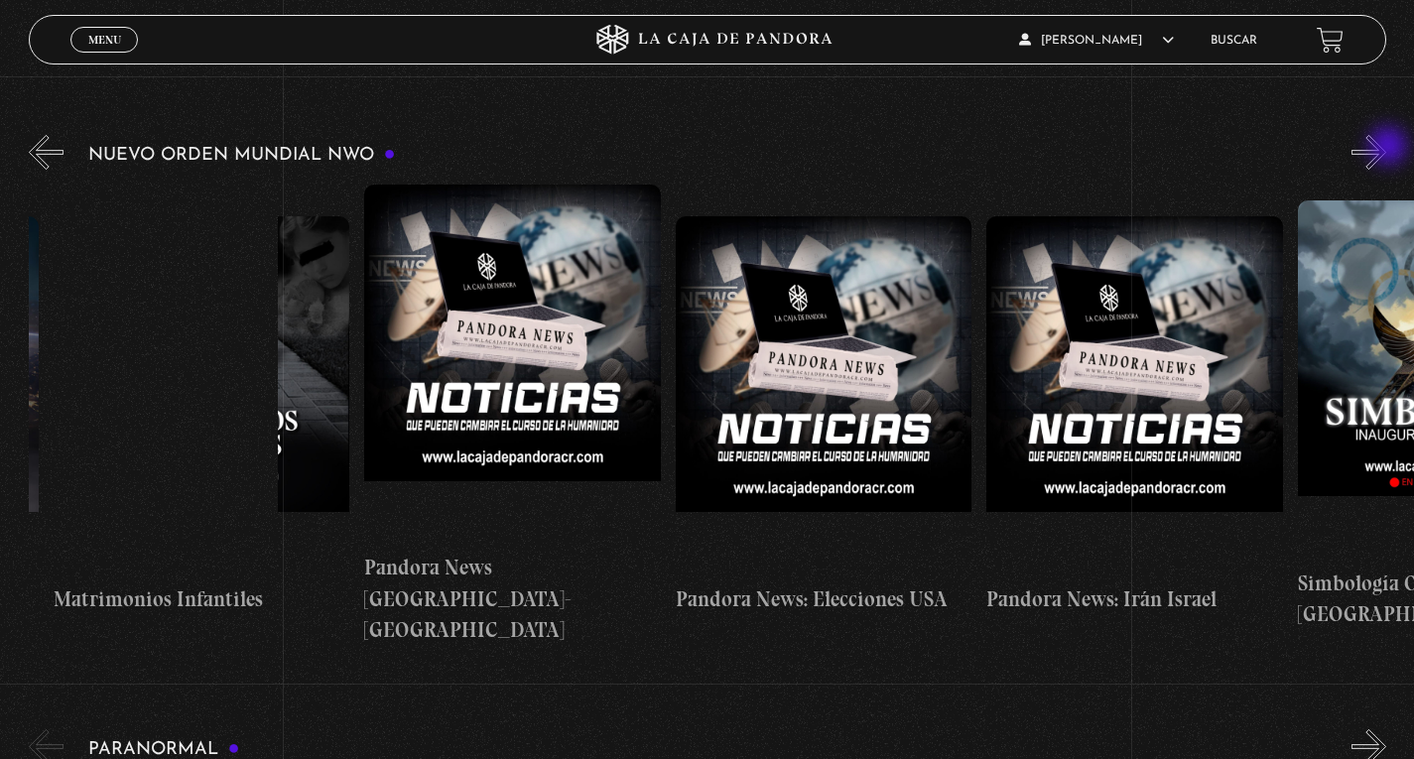
click at [1386, 148] on button "»" at bounding box center [1368, 152] width 35 height 35
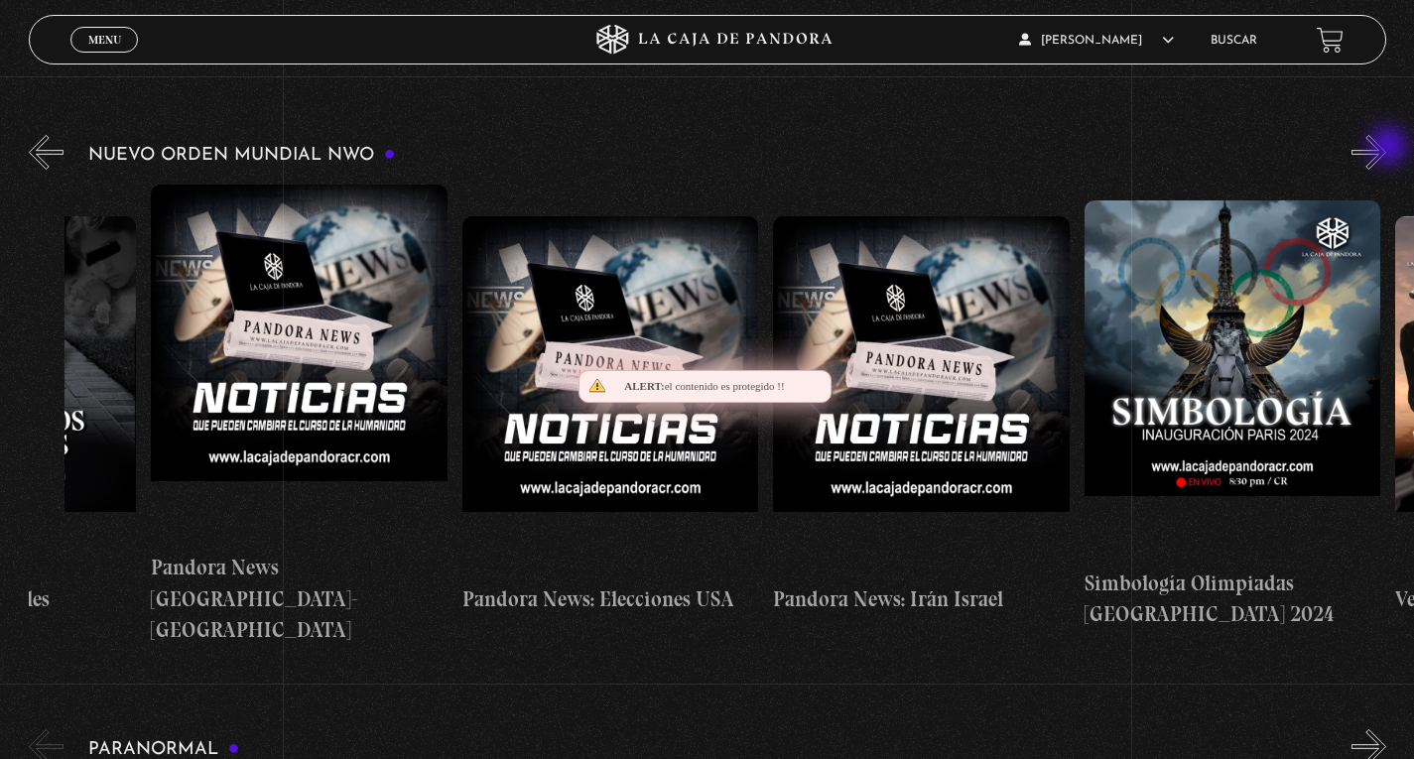
click at [1386, 148] on button "»" at bounding box center [1368, 152] width 35 height 35
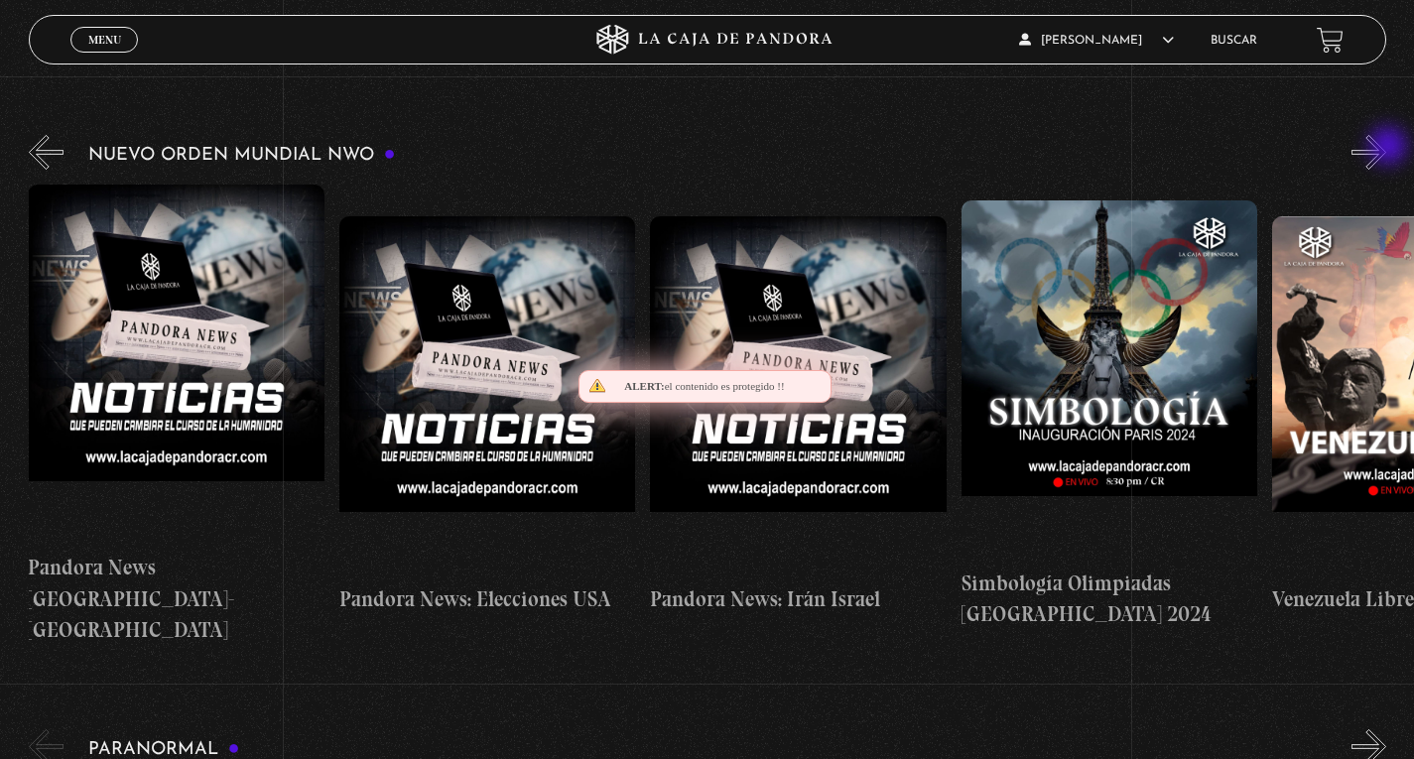
click at [1386, 148] on button "»" at bounding box center [1368, 152] width 35 height 35
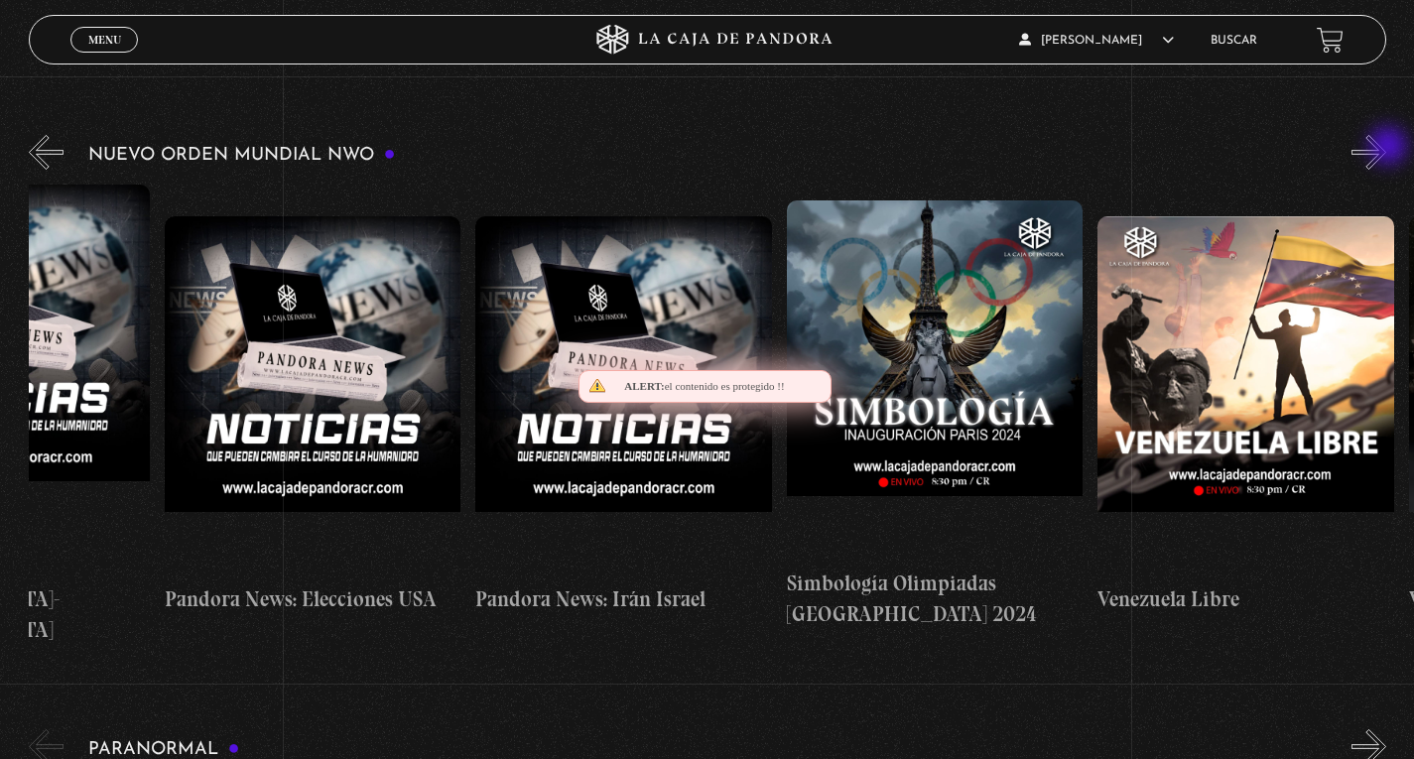
click at [1386, 148] on button "»" at bounding box center [1368, 152] width 35 height 35
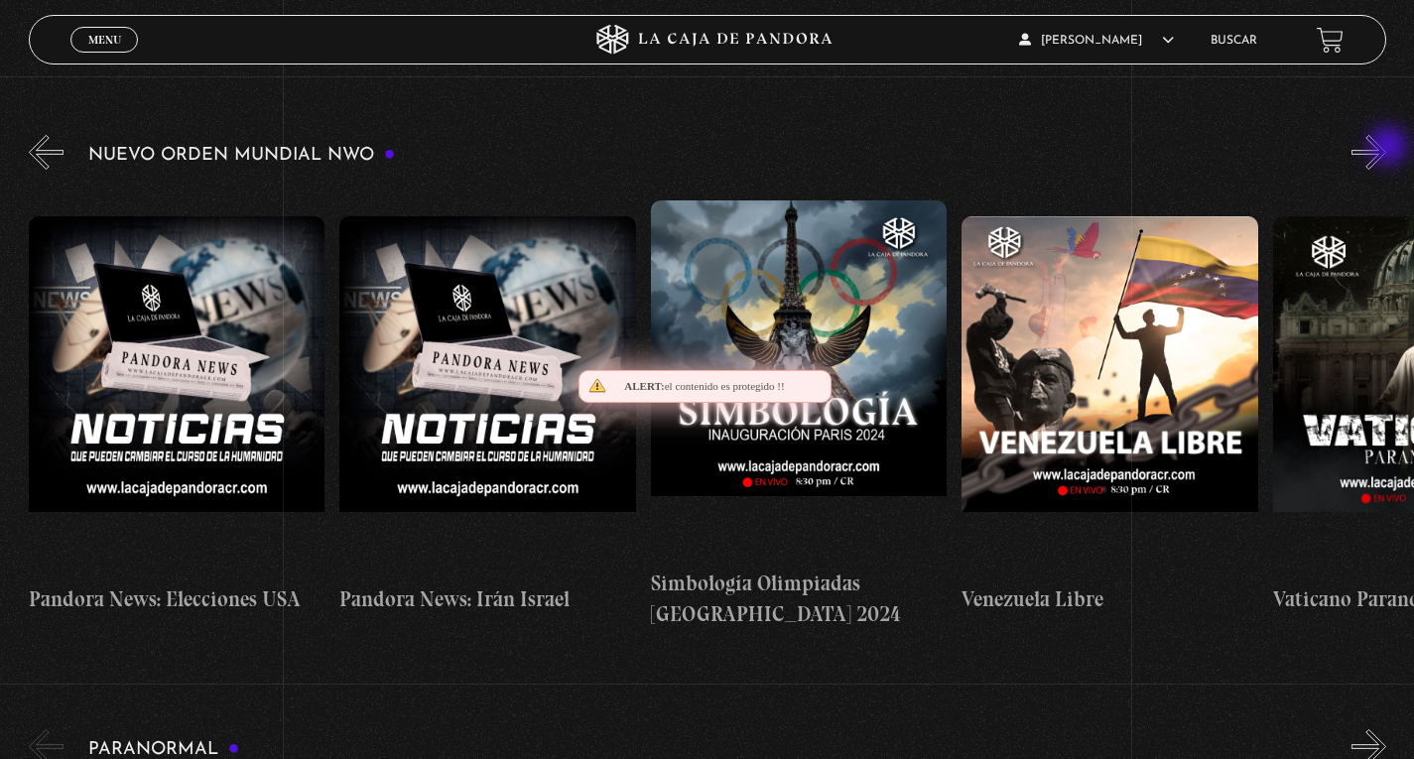
click at [1386, 148] on button "»" at bounding box center [1368, 152] width 35 height 35
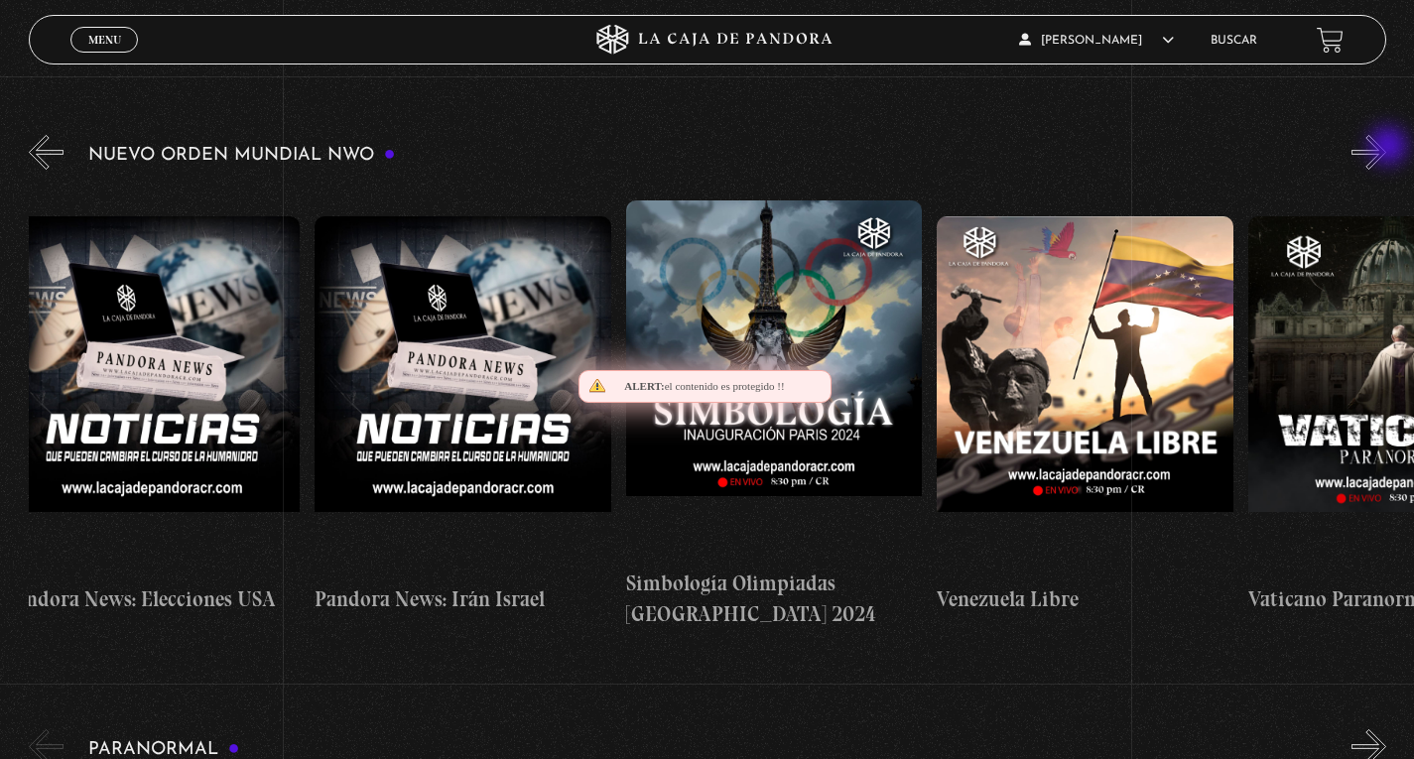
click at [1386, 148] on button "»" at bounding box center [1368, 152] width 35 height 35
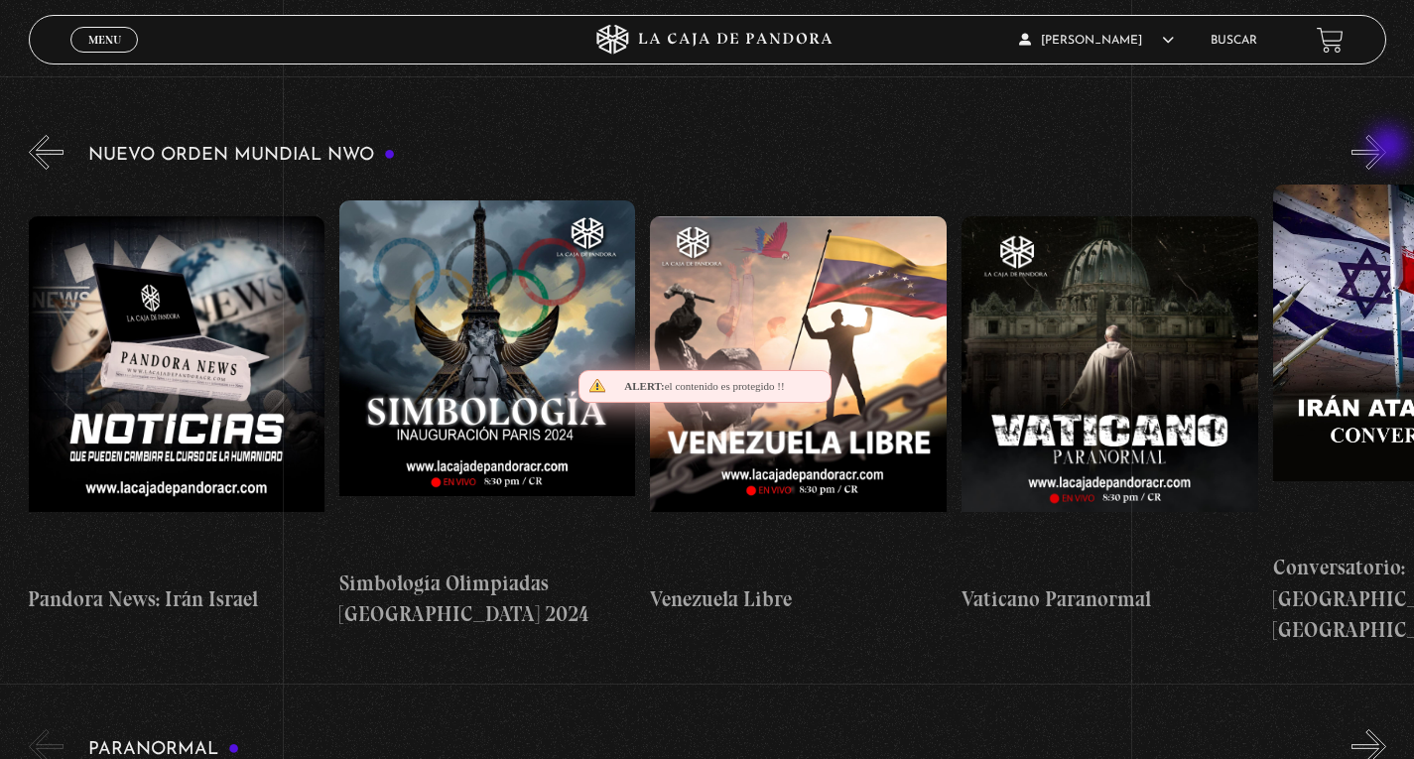
click at [1386, 148] on button "»" at bounding box center [1368, 152] width 35 height 35
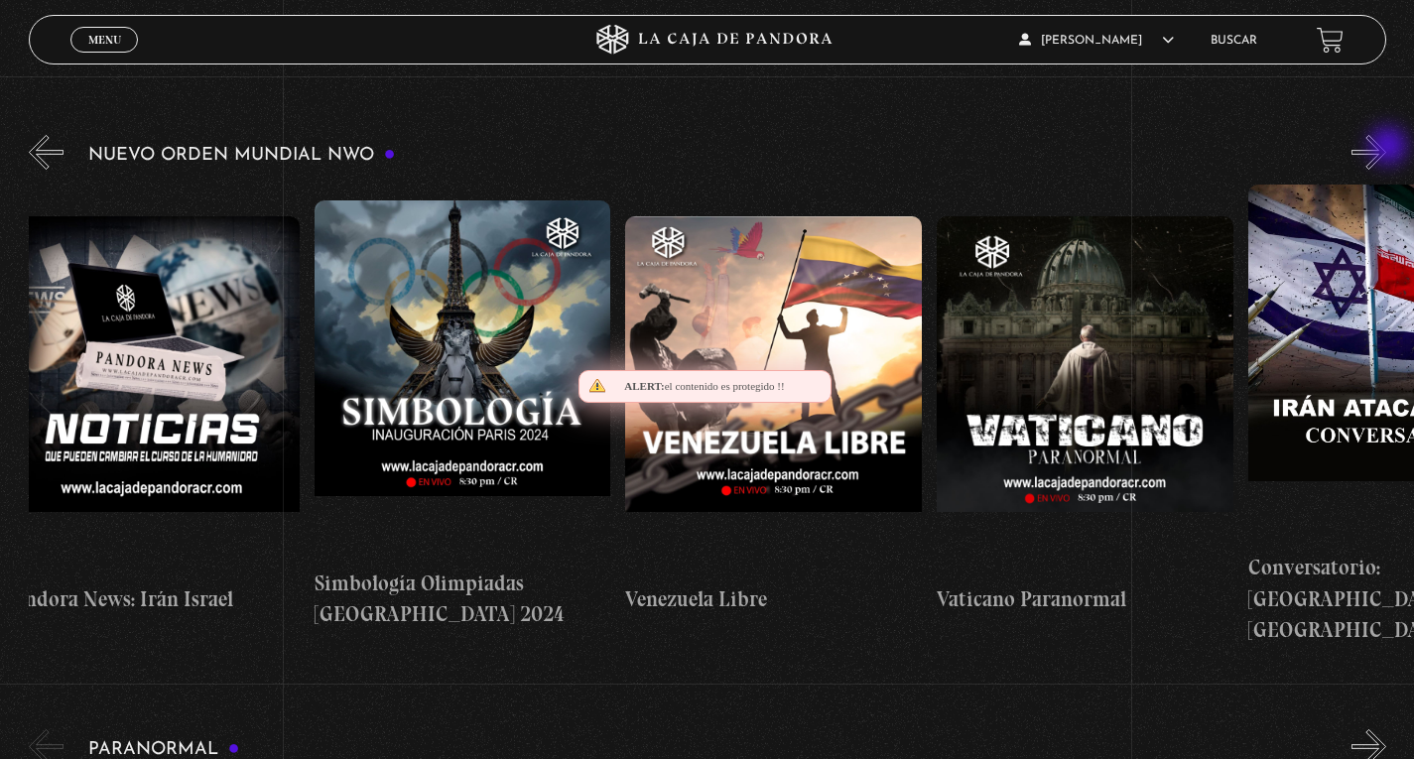
click at [1386, 148] on button "»" at bounding box center [1368, 152] width 35 height 35
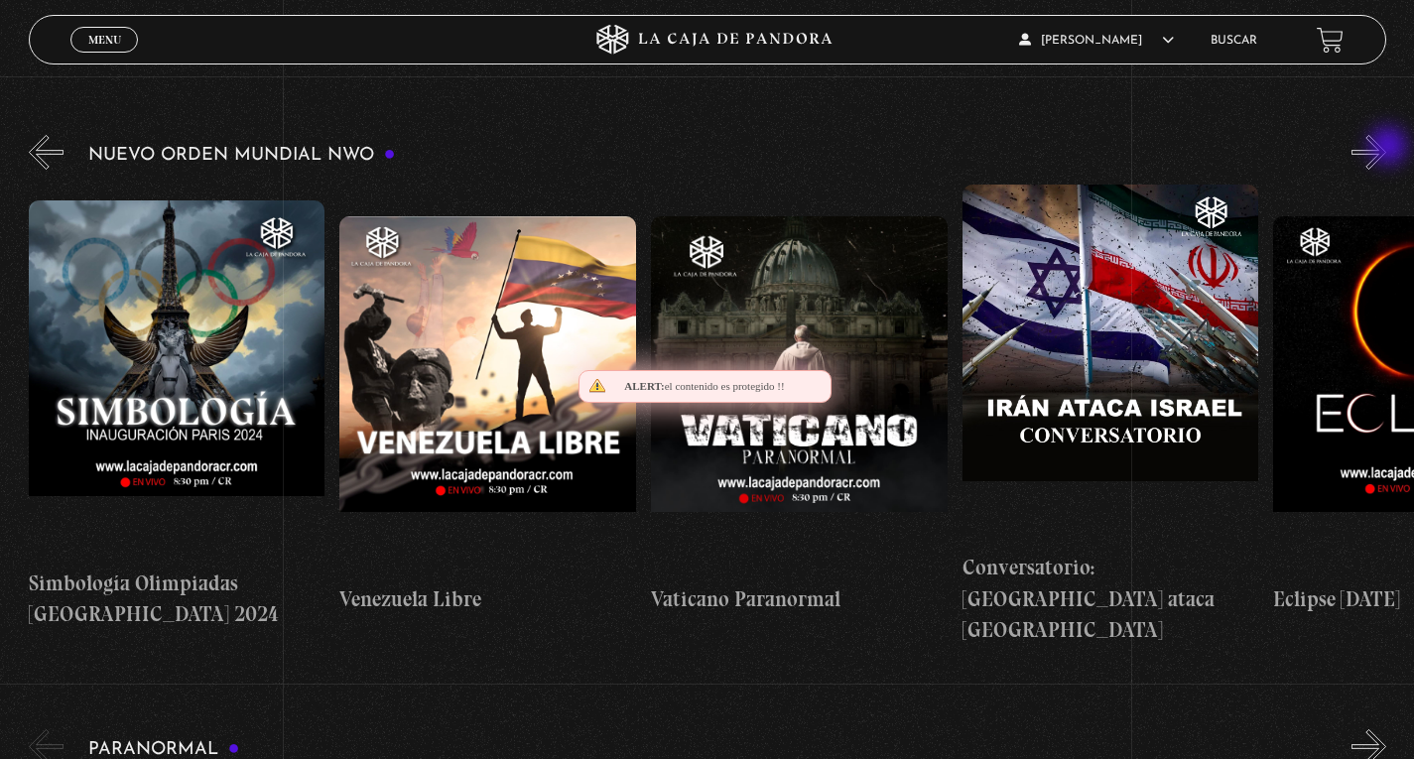
click at [1386, 148] on button "»" at bounding box center [1368, 152] width 35 height 35
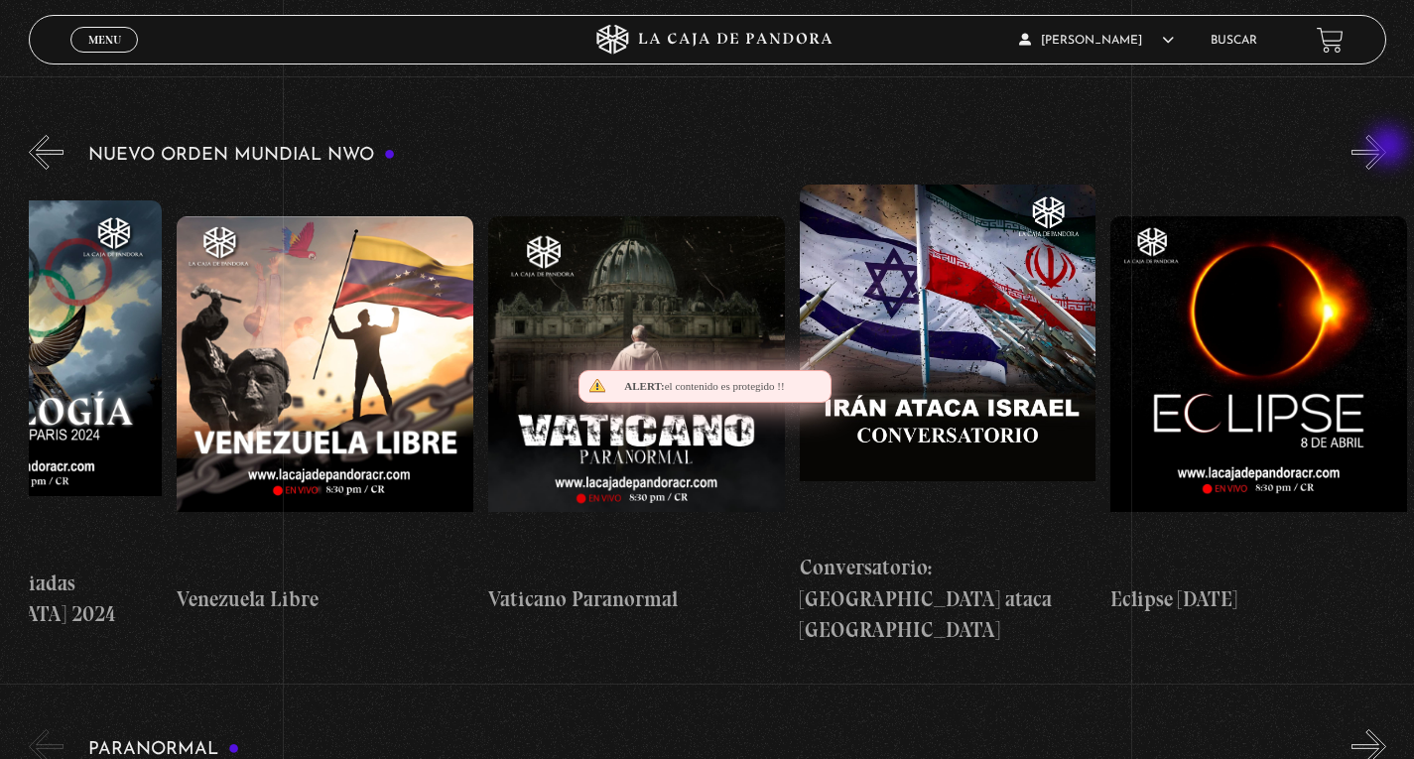
click at [1386, 148] on button "»" at bounding box center [1368, 152] width 35 height 35
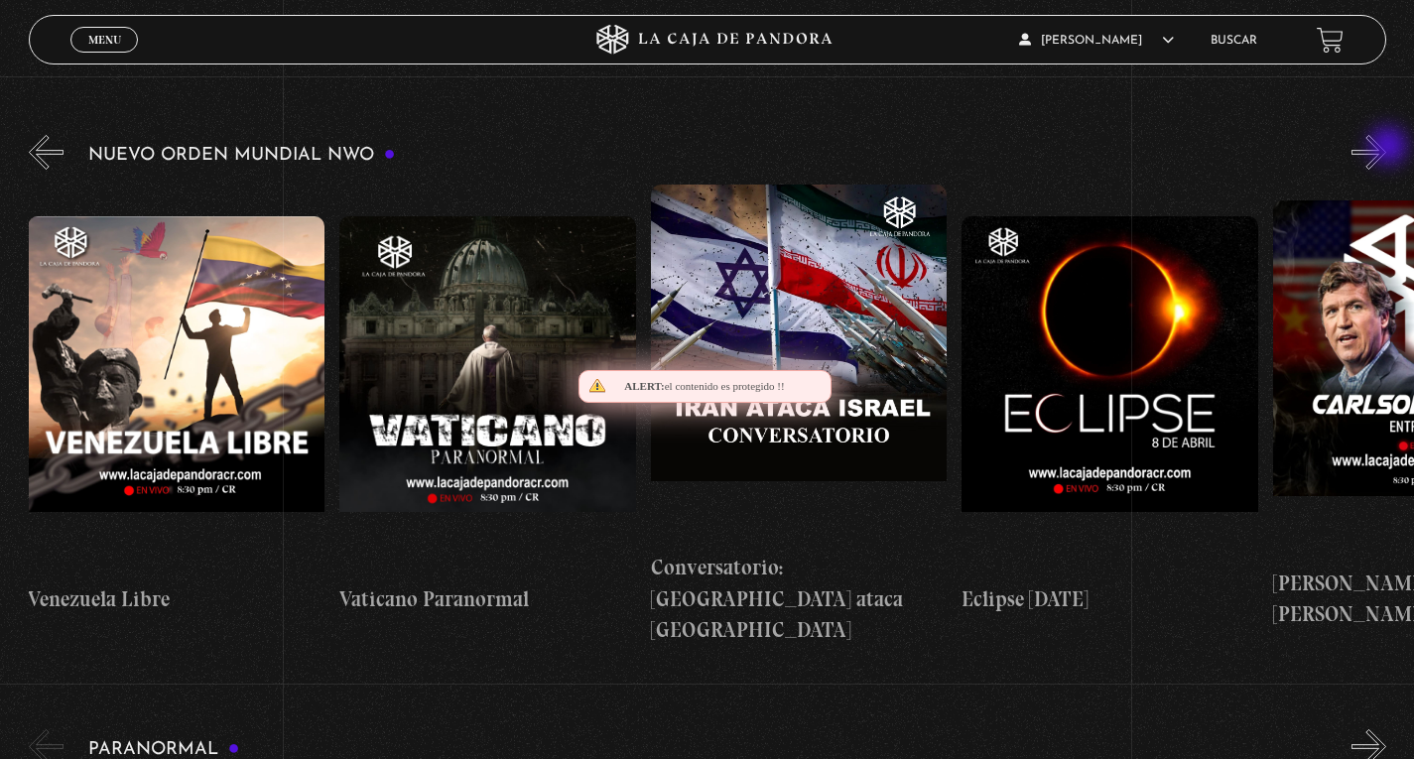
click at [1386, 148] on button "»" at bounding box center [1368, 152] width 35 height 35
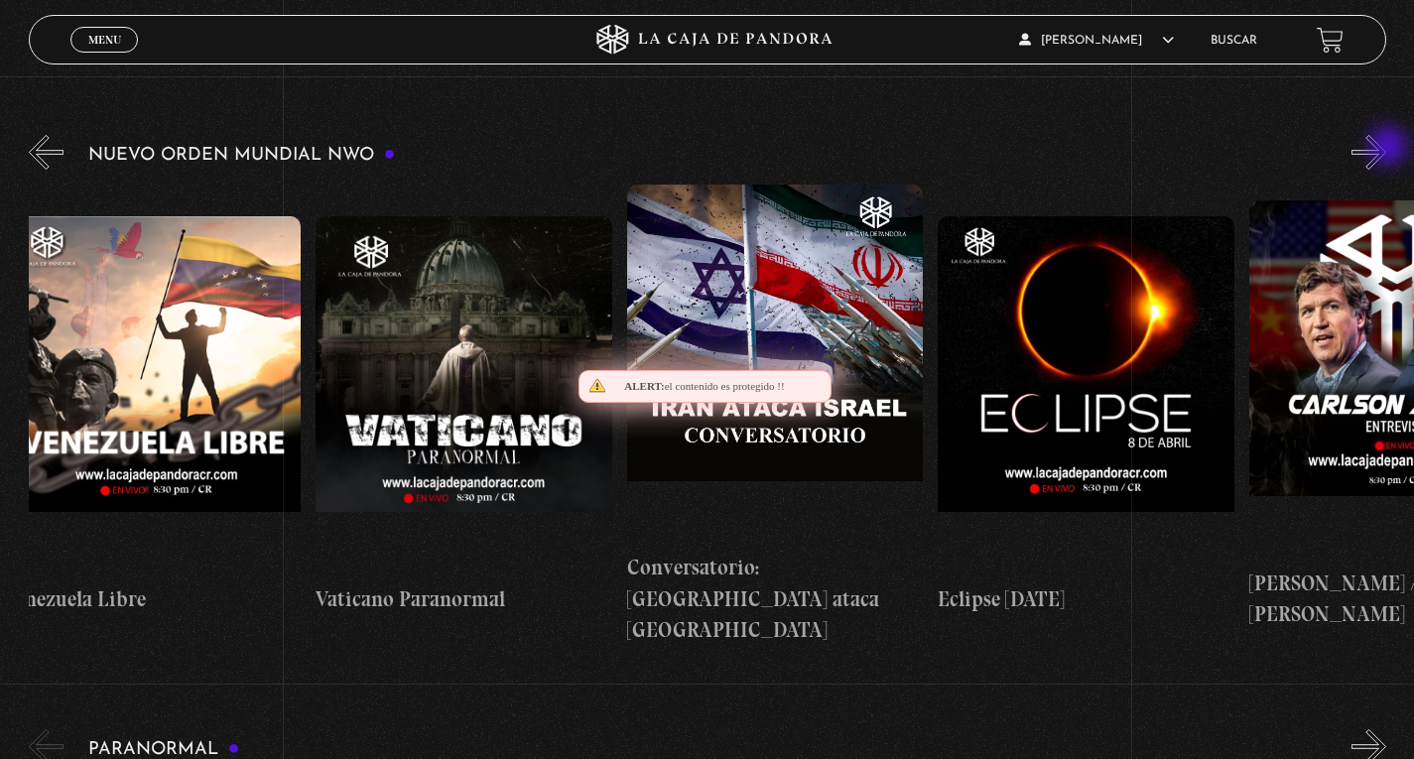
click at [1386, 148] on button "»" at bounding box center [1368, 152] width 35 height 35
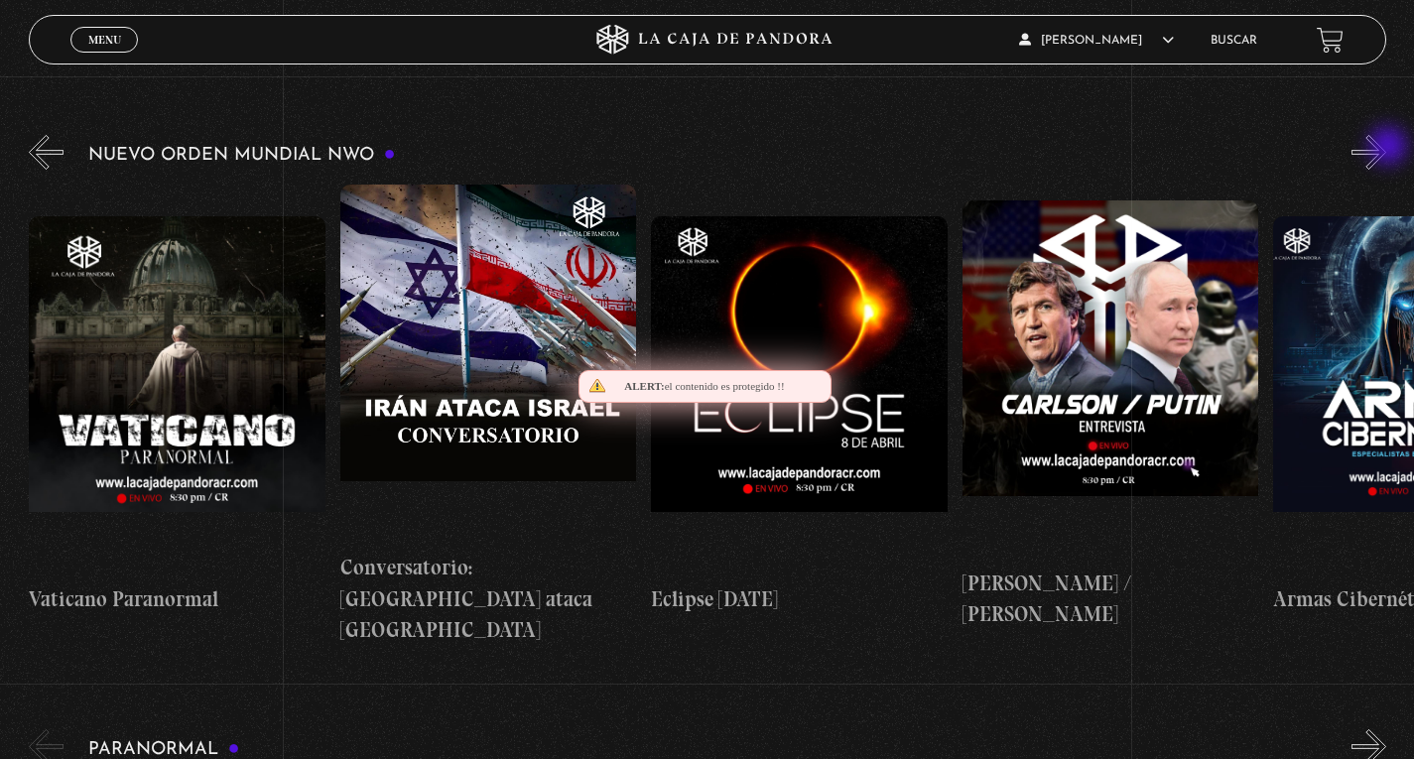
click at [1386, 148] on button "»" at bounding box center [1368, 152] width 35 height 35
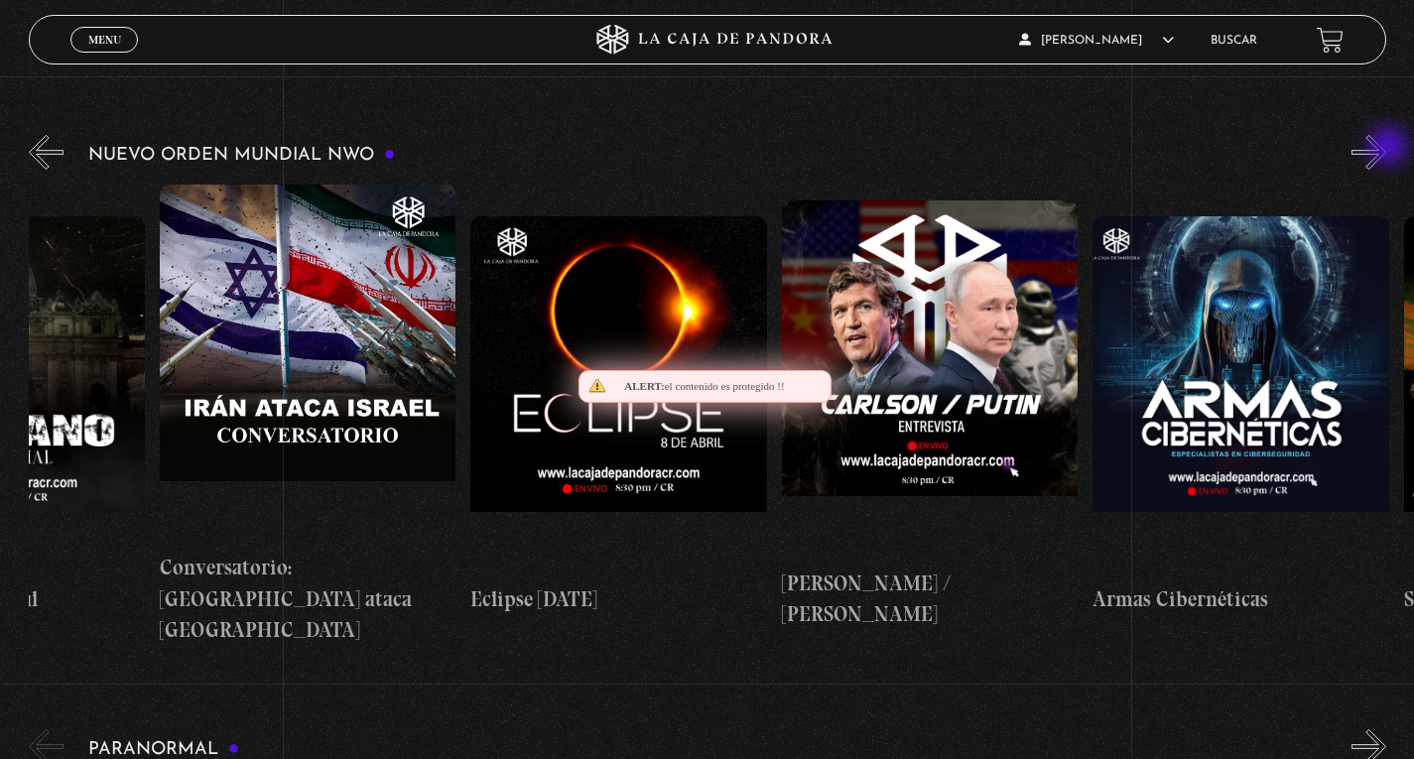
click at [1386, 148] on button "»" at bounding box center [1368, 152] width 35 height 35
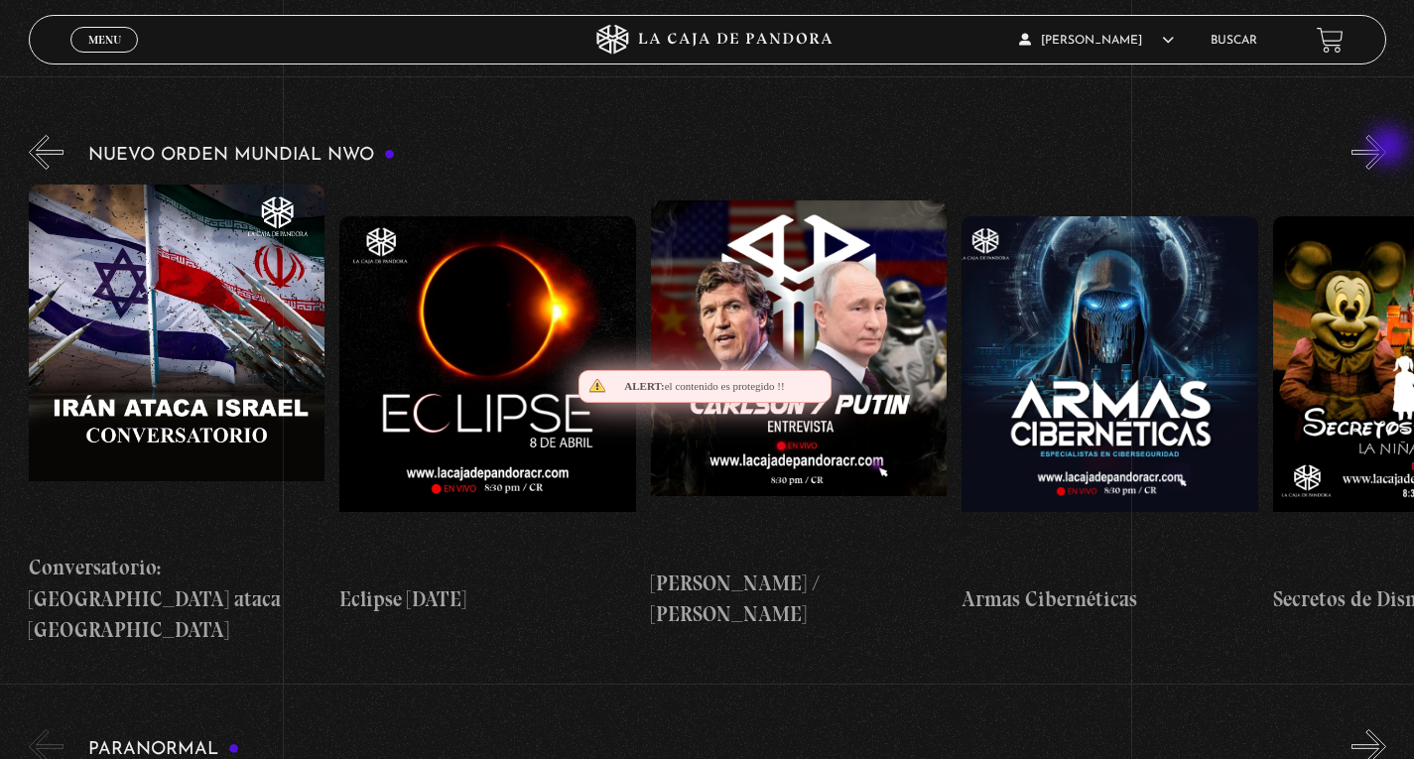
click at [1386, 148] on button "»" at bounding box center [1368, 152] width 35 height 35
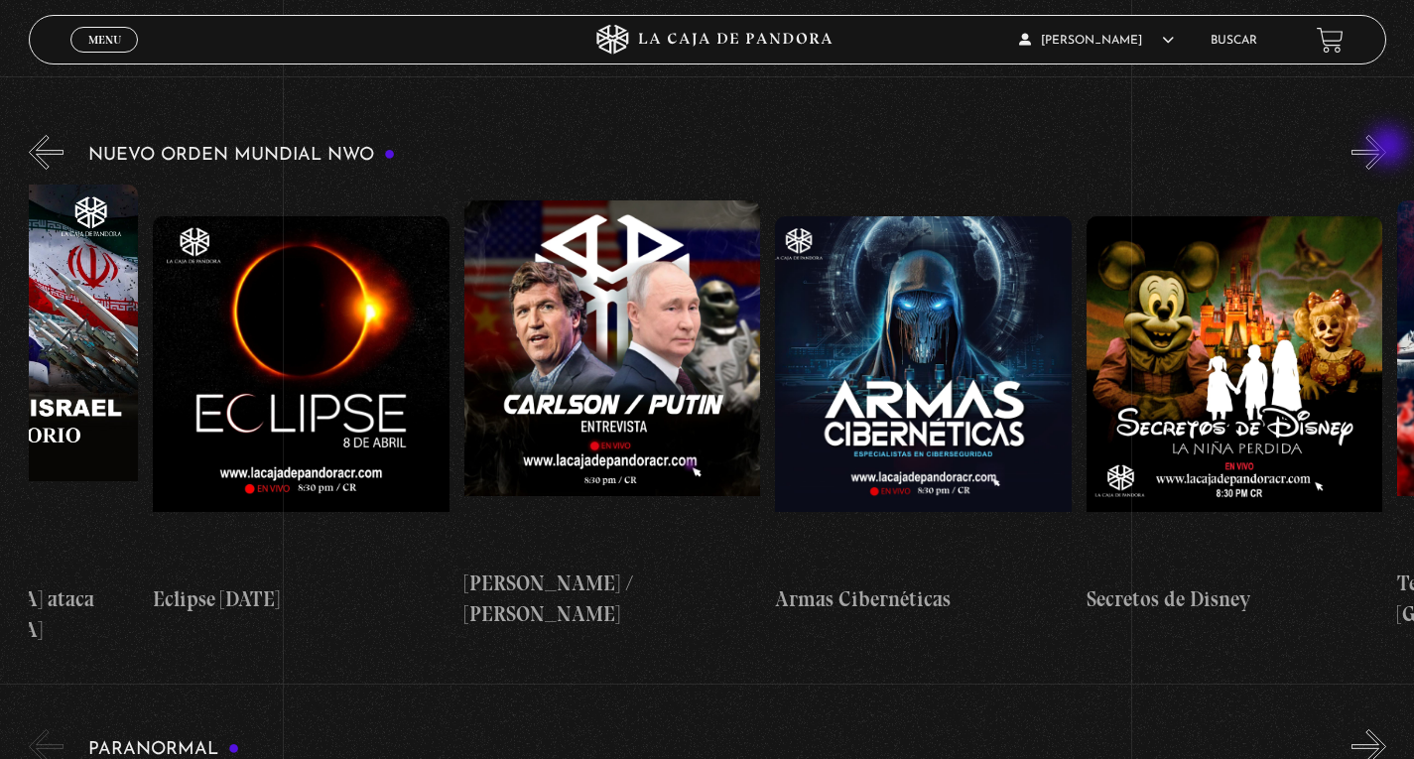
click at [1386, 148] on button "»" at bounding box center [1368, 152] width 35 height 35
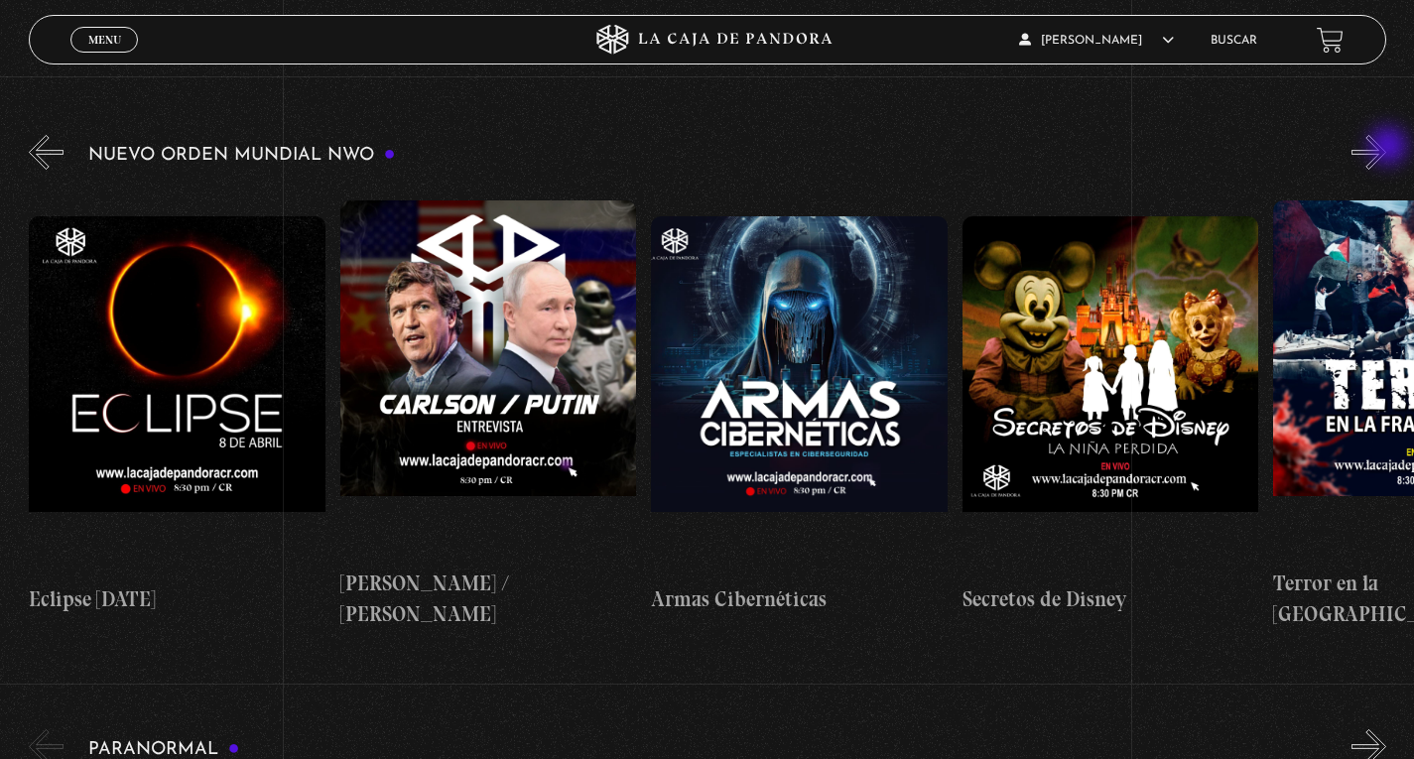
click at [1386, 148] on button "»" at bounding box center [1368, 152] width 35 height 35
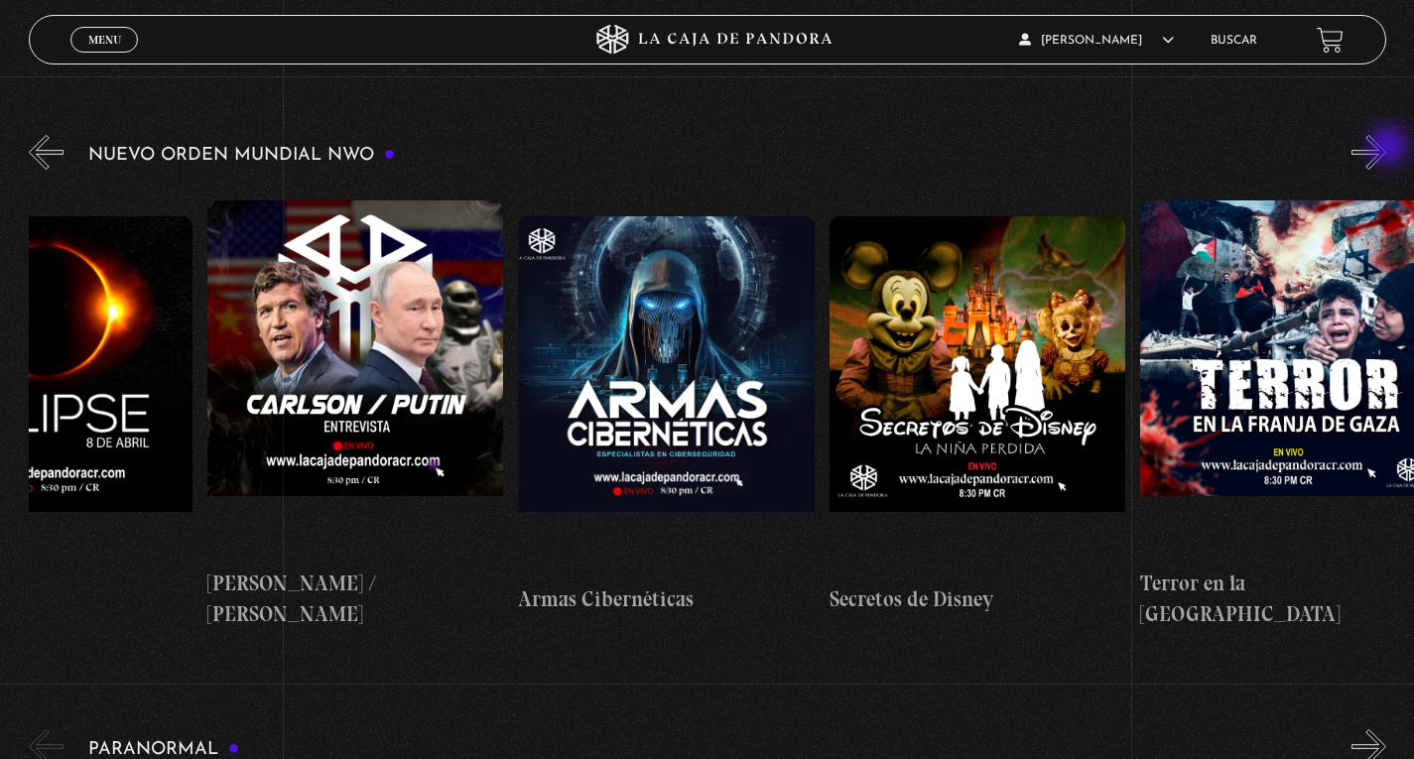
click at [1386, 148] on button "»" at bounding box center [1368, 152] width 35 height 35
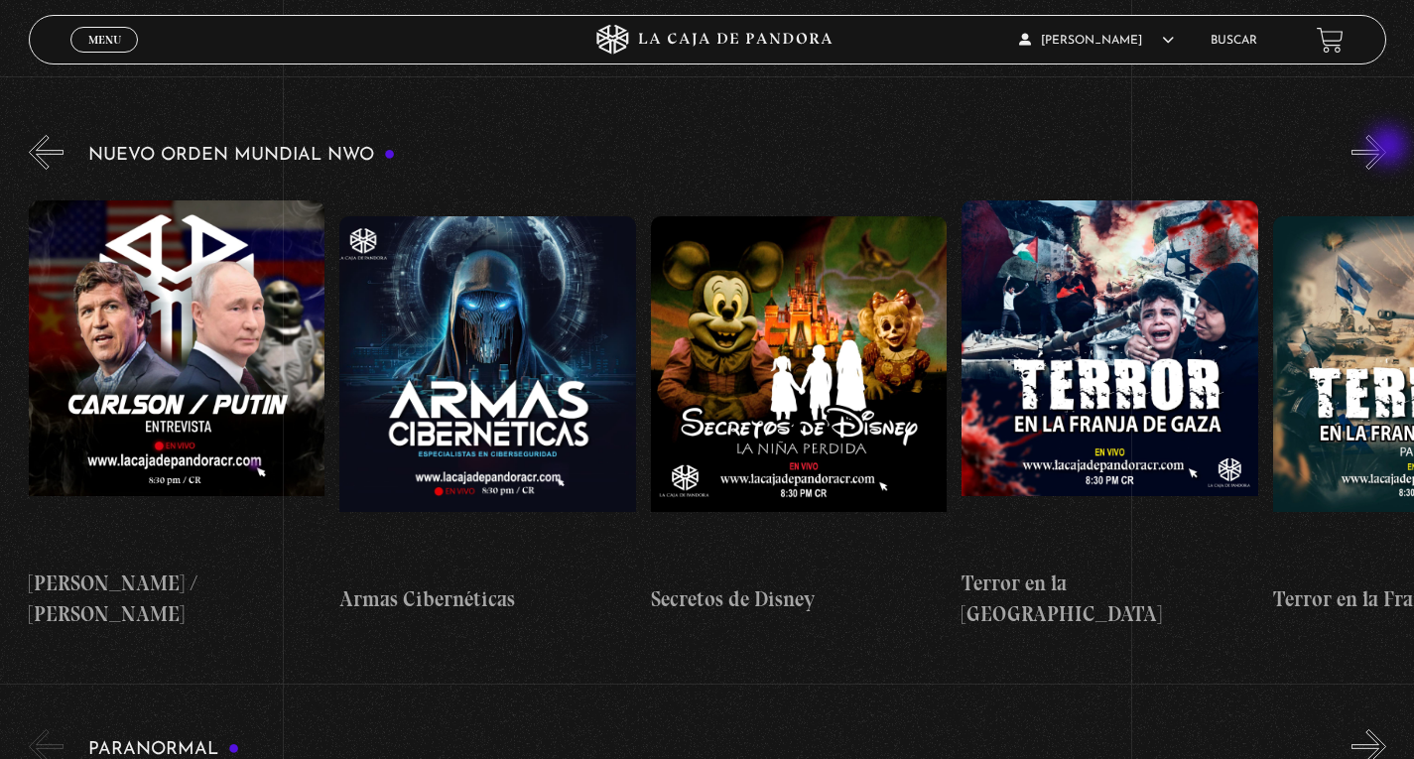
click at [1386, 148] on button "»" at bounding box center [1368, 152] width 35 height 35
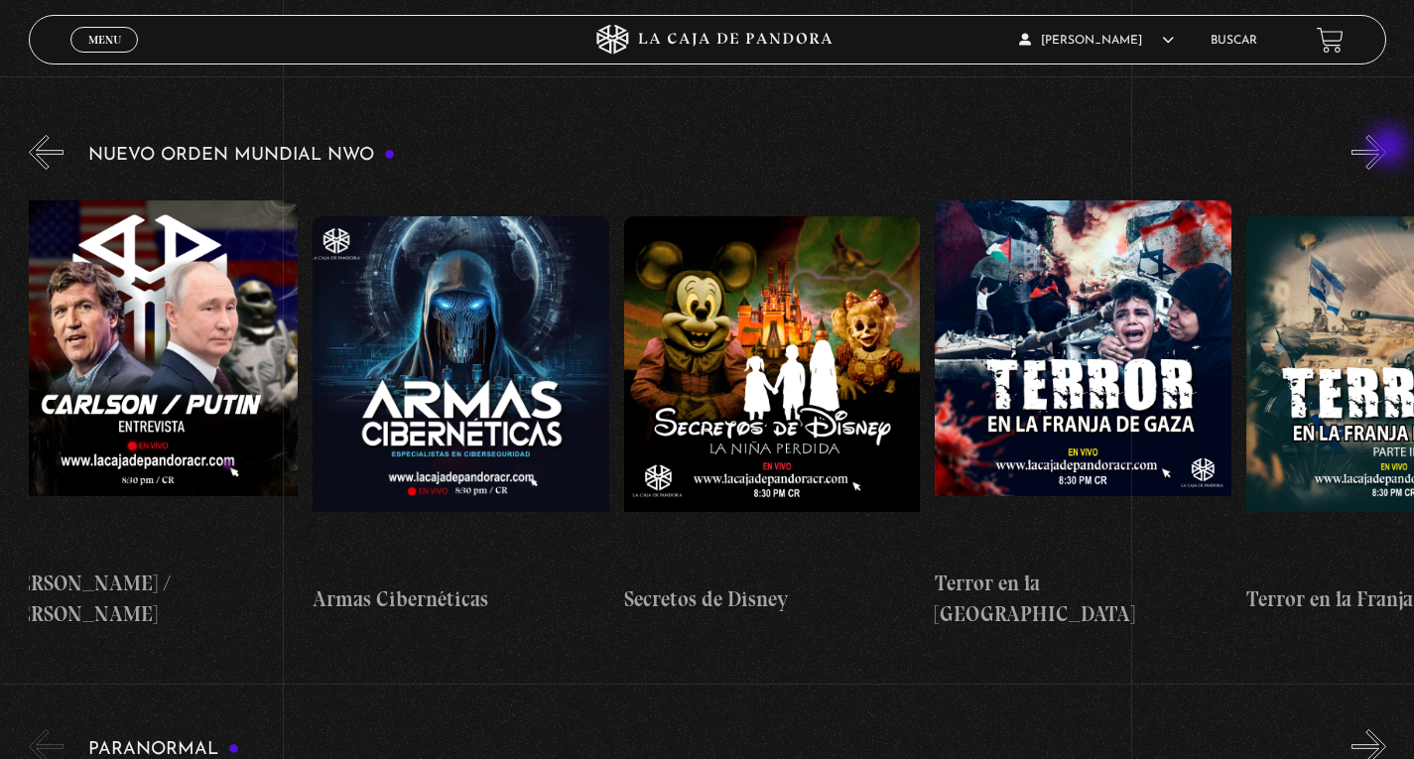
click at [1386, 148] on button "»" at bounding box center [1368, 152] width 35 height 35
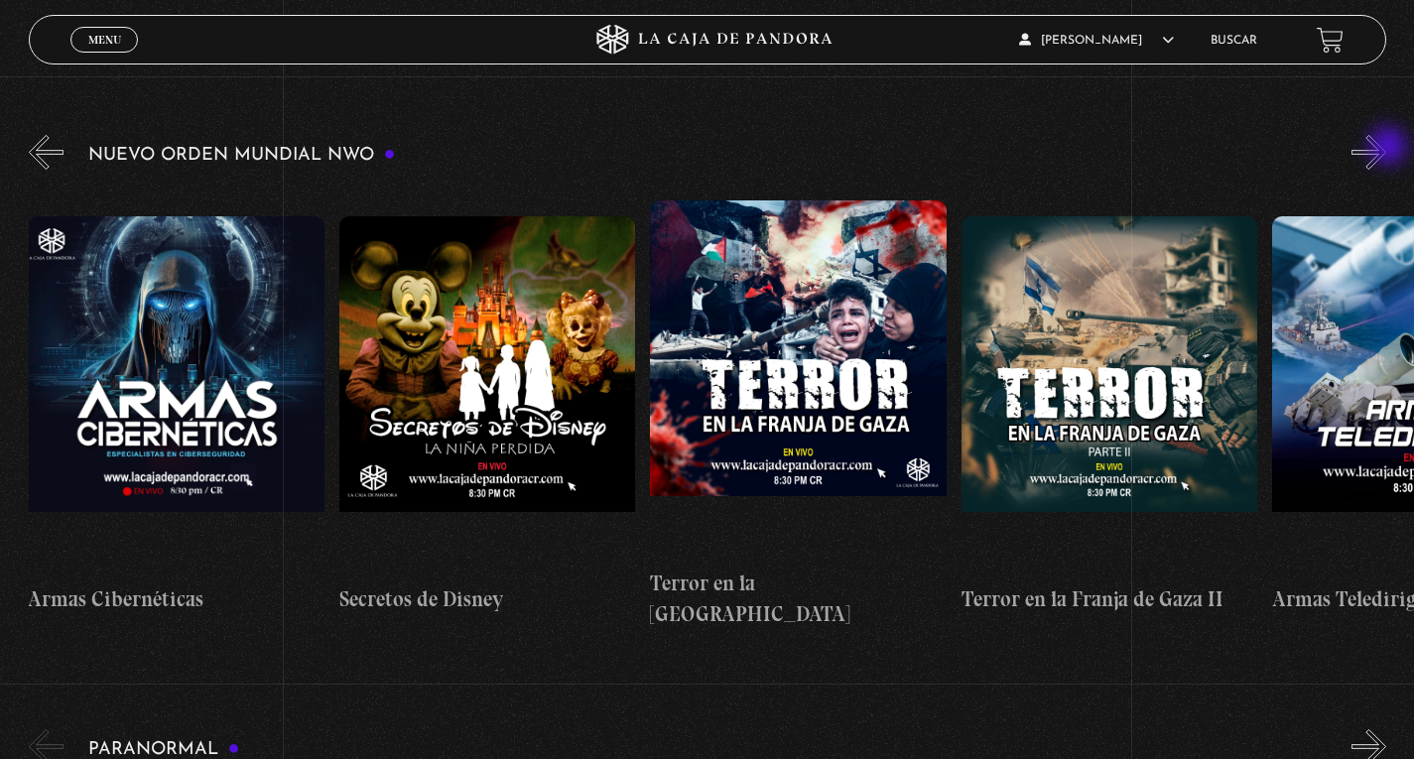
click at [1386, 148] on button "»" at bounding box center [1368, 152] width 35 height 35
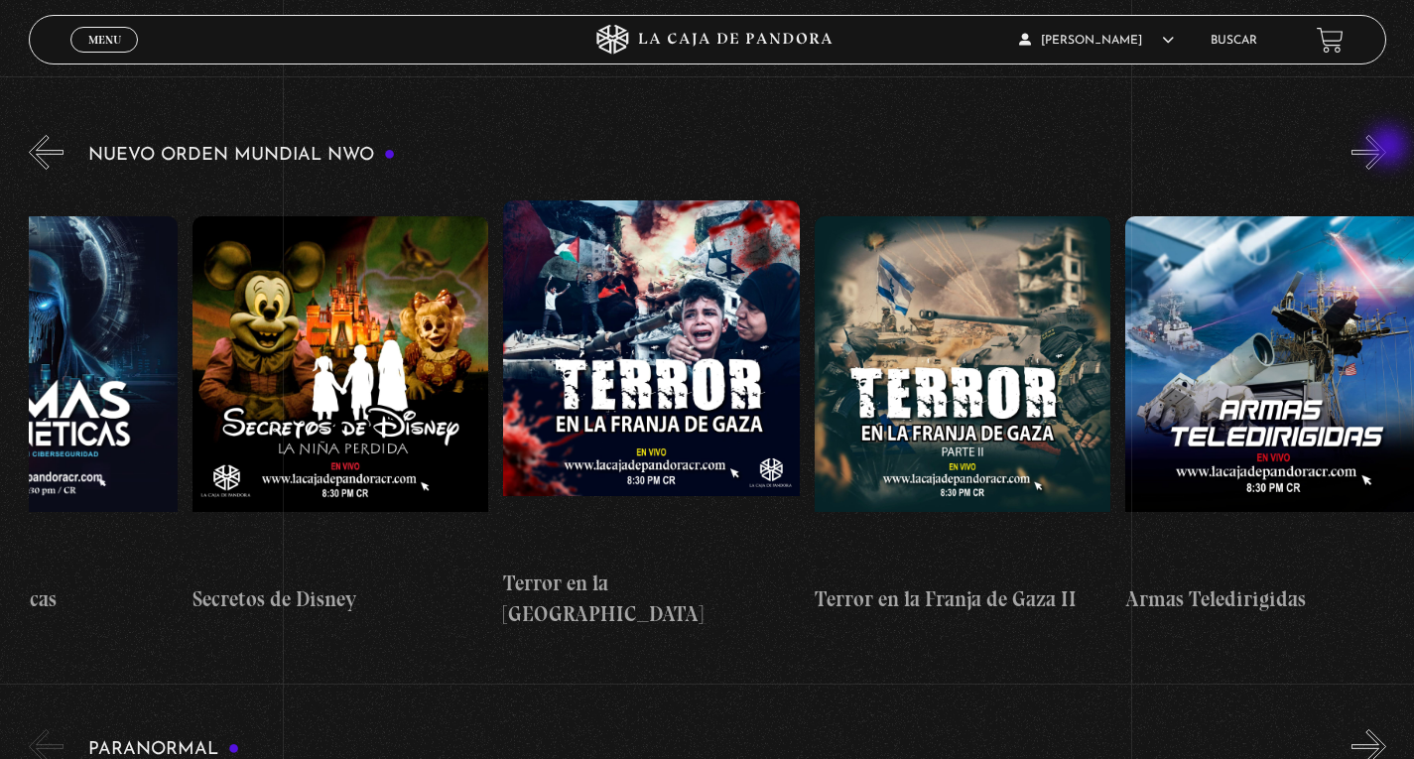
click at [1386, 148] on button "»" at bounding box center [1368, 152] width 35 height 35
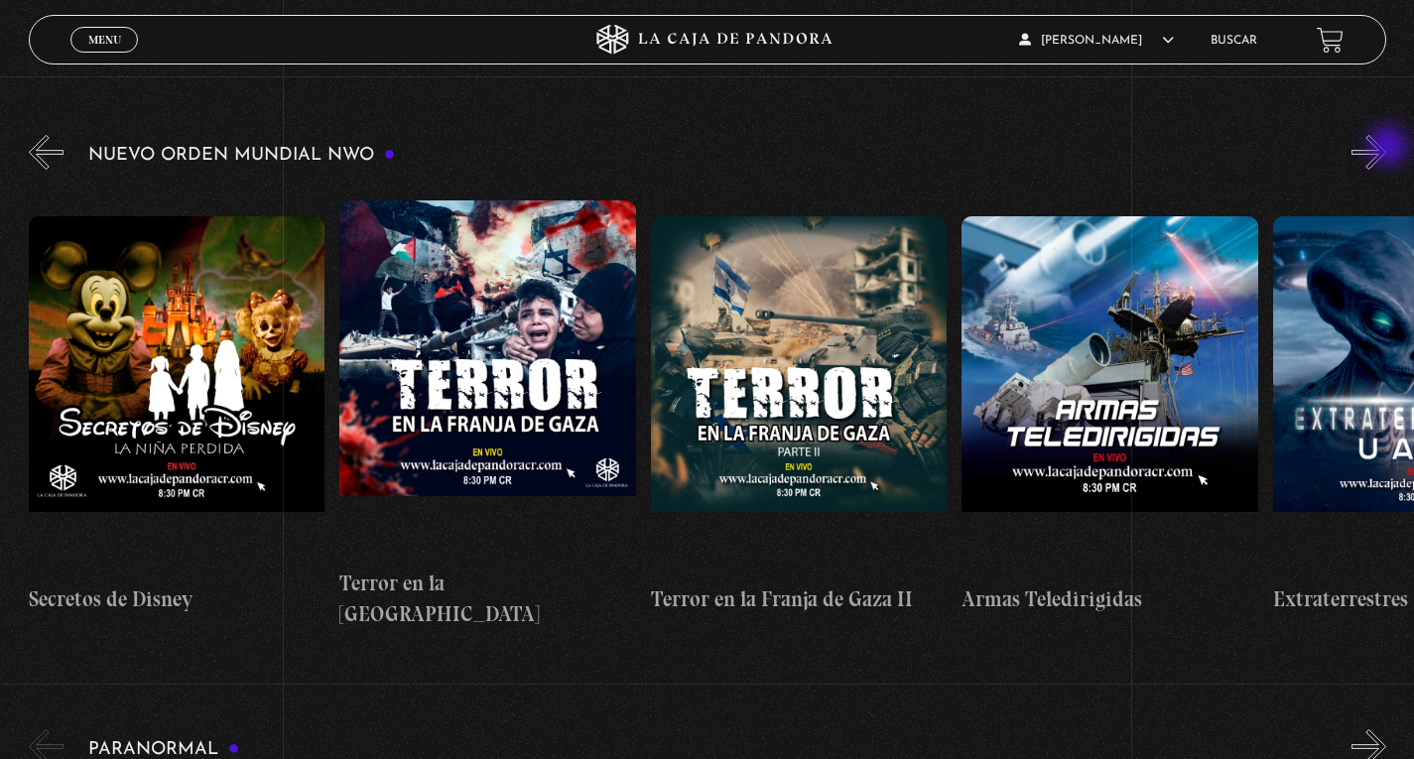
click at [1386, 148] on button "»" at bounding box center [1368, 152] width 35 height 35
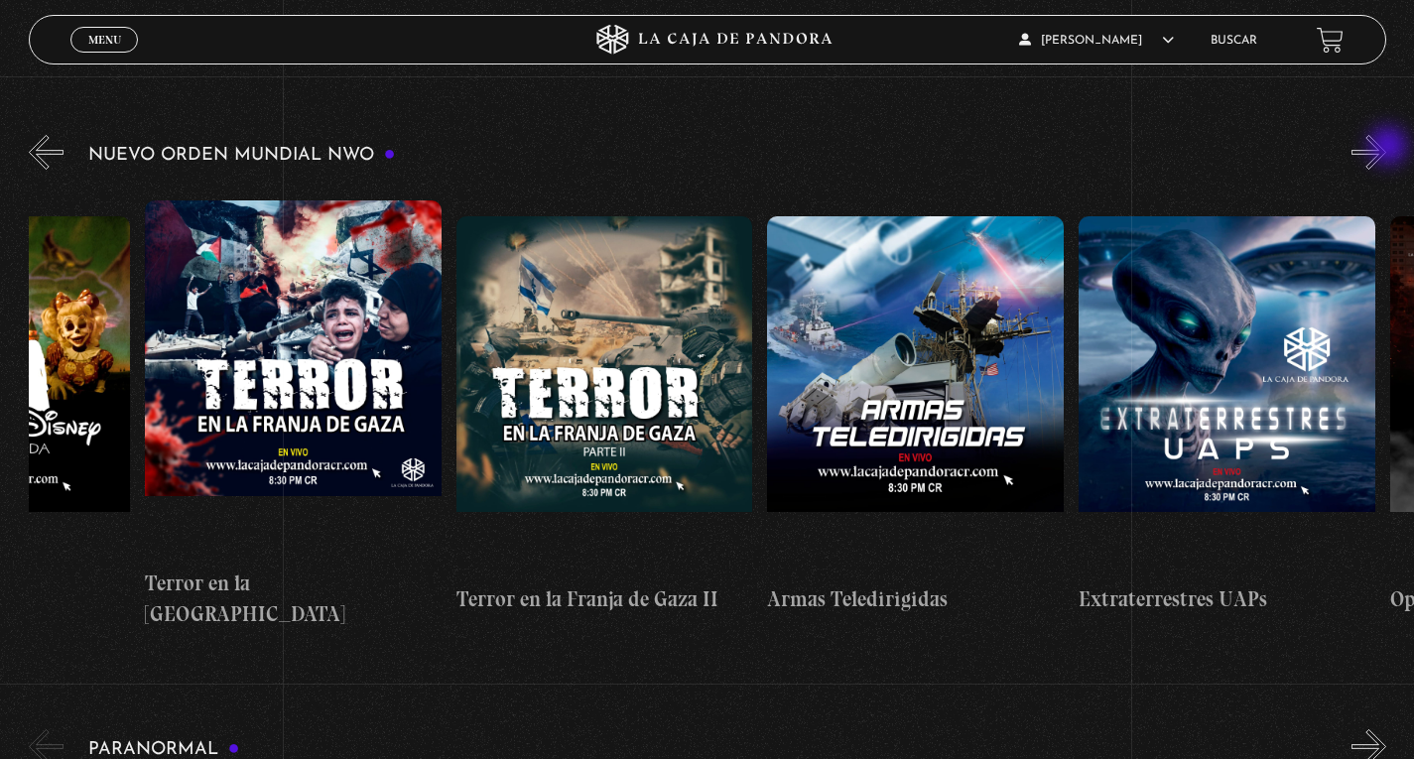
click at [1386, 148] on button "»" at bounding box center [1368, 152] width 35 height 35
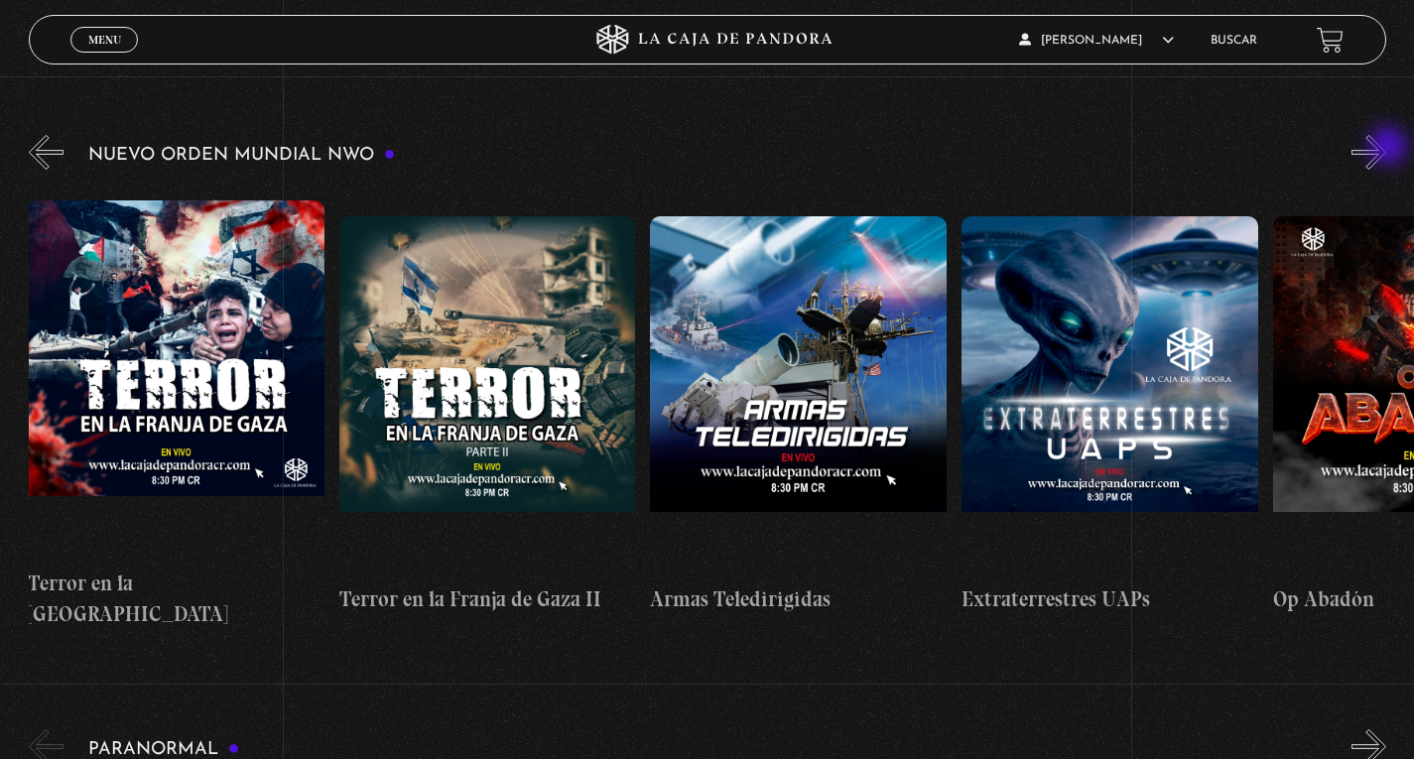
click at [1386, 148] on button "»" at bounding box center [1368, 152] width 35 height 35
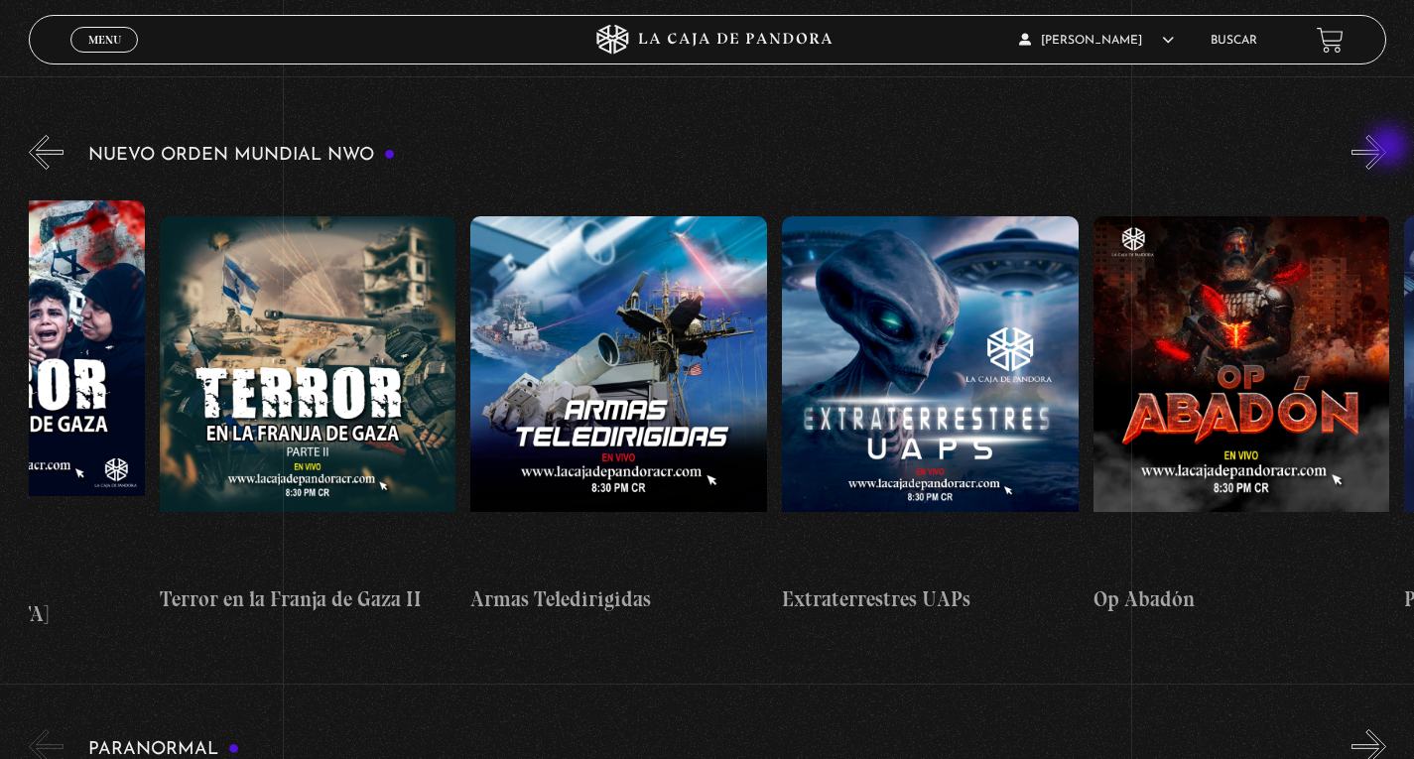
click at [1386, 148] on button "»" at bounding box center [1368, 152] width 35 height 35
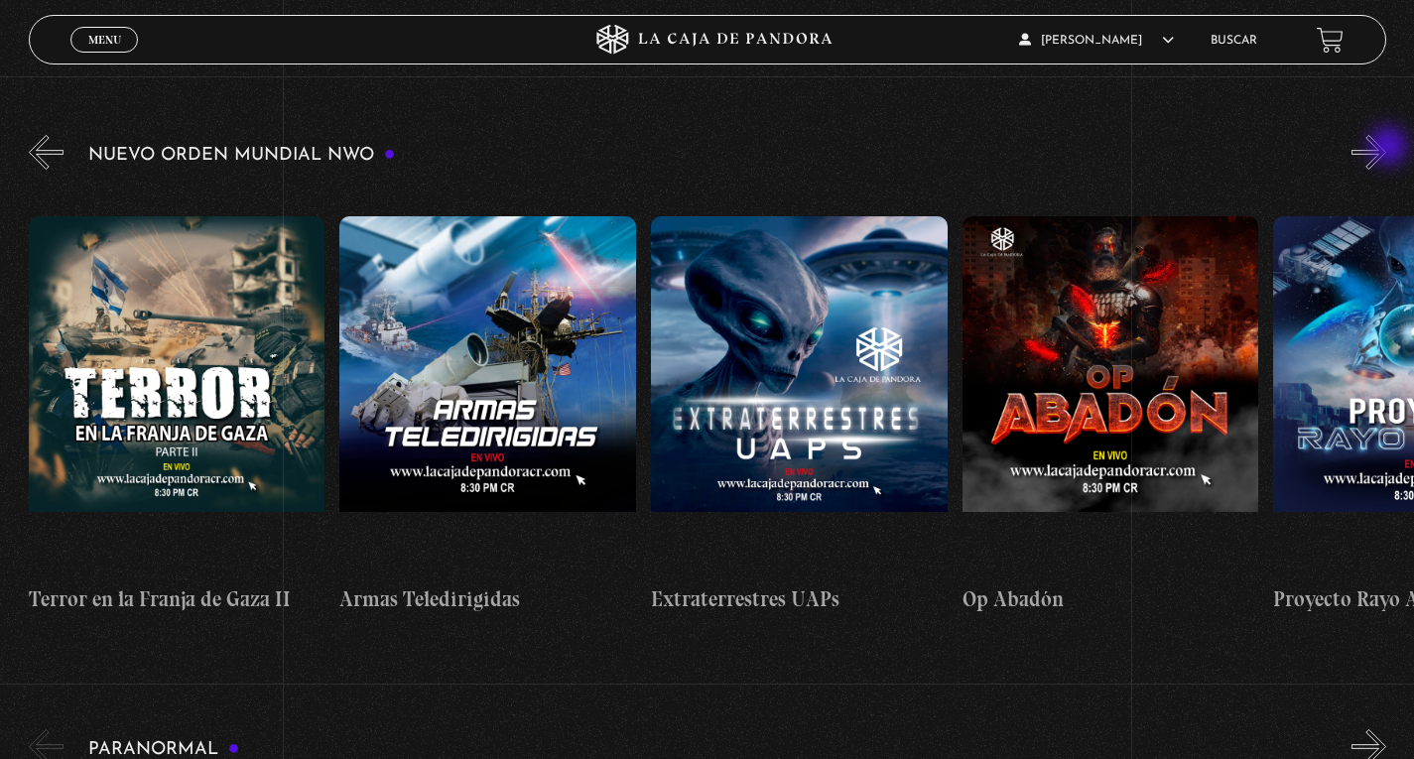
click at [1386, 148] on button "»" at bounding box center [1368, 152] width 35 height 35
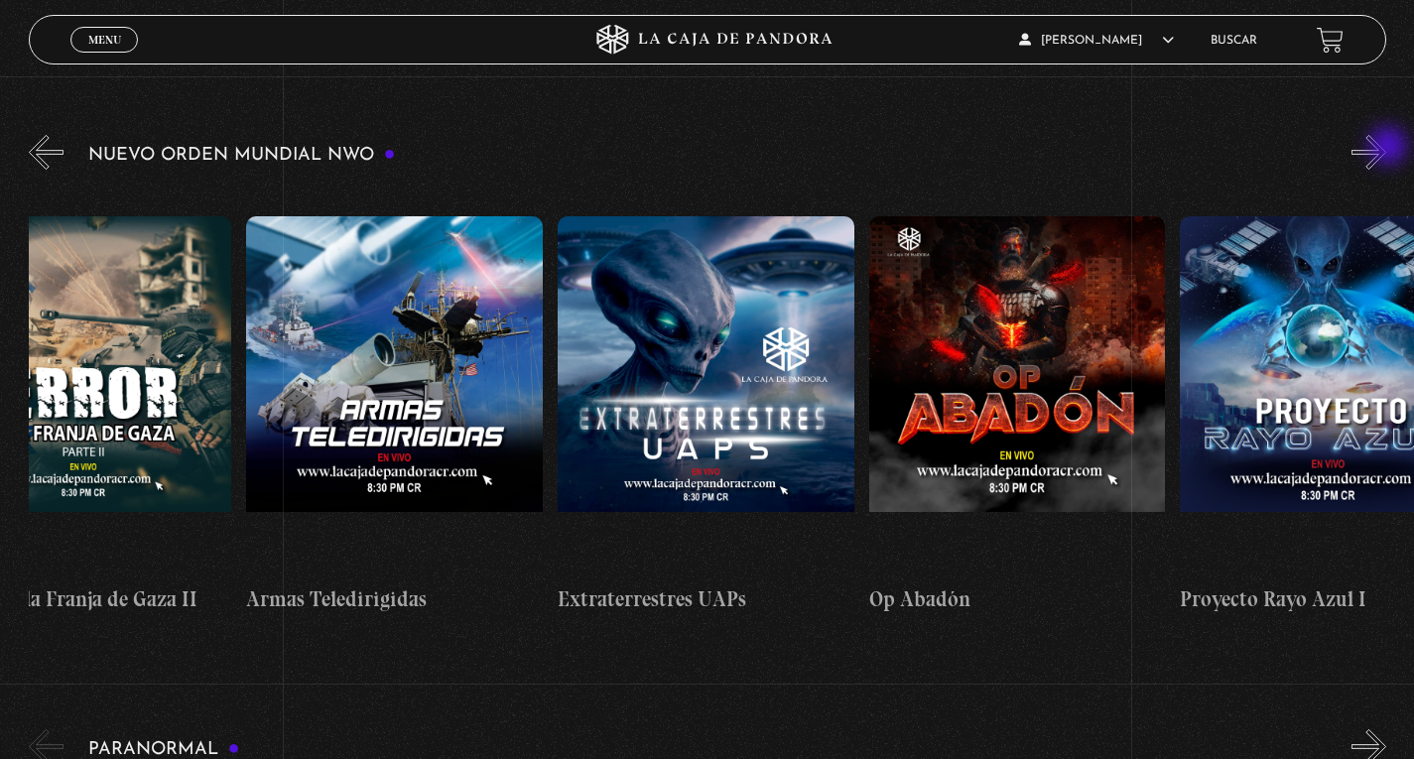
click at [1386, 148] on button "»" at bounding box center [1368, 152] width 35 height 35
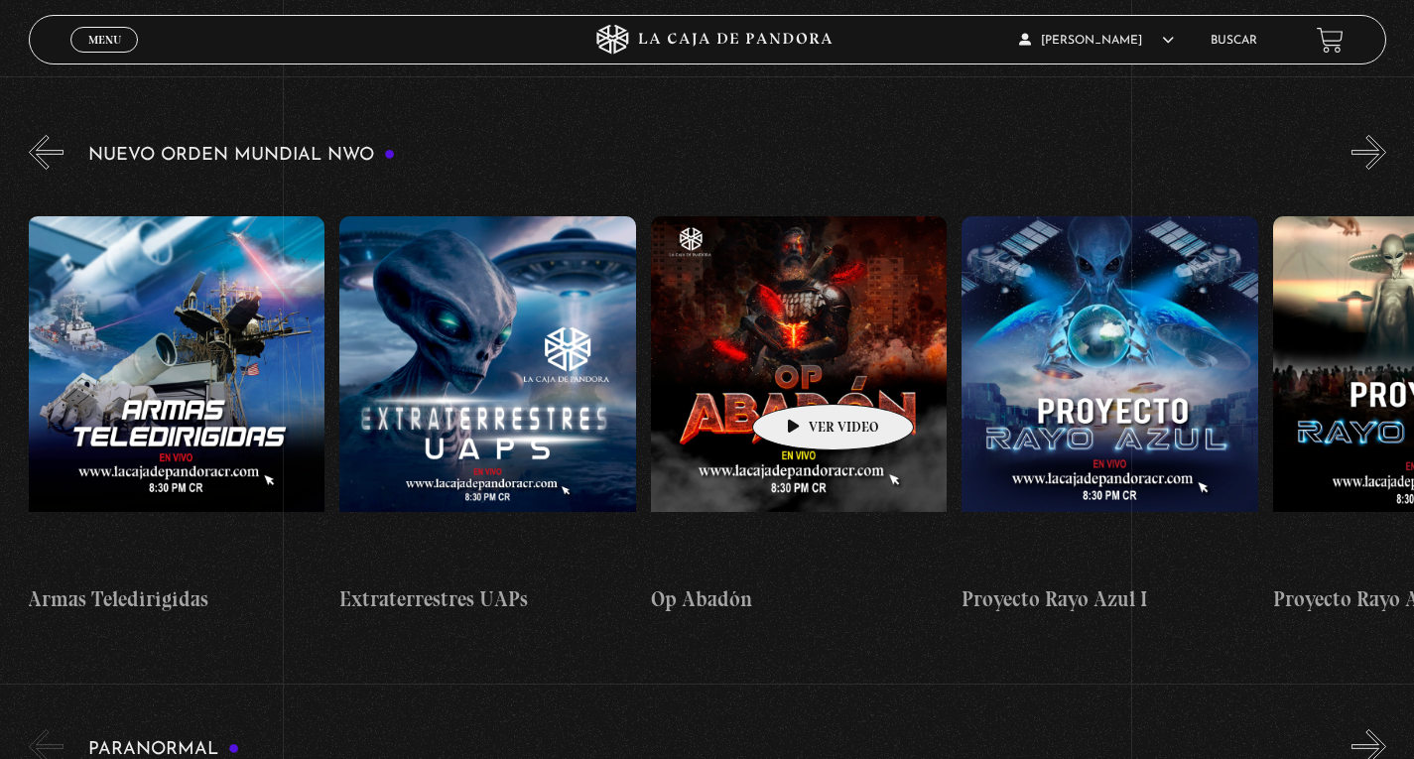
click at [802, 374] on figure at bounding box center [799, 394] width 297 height 357
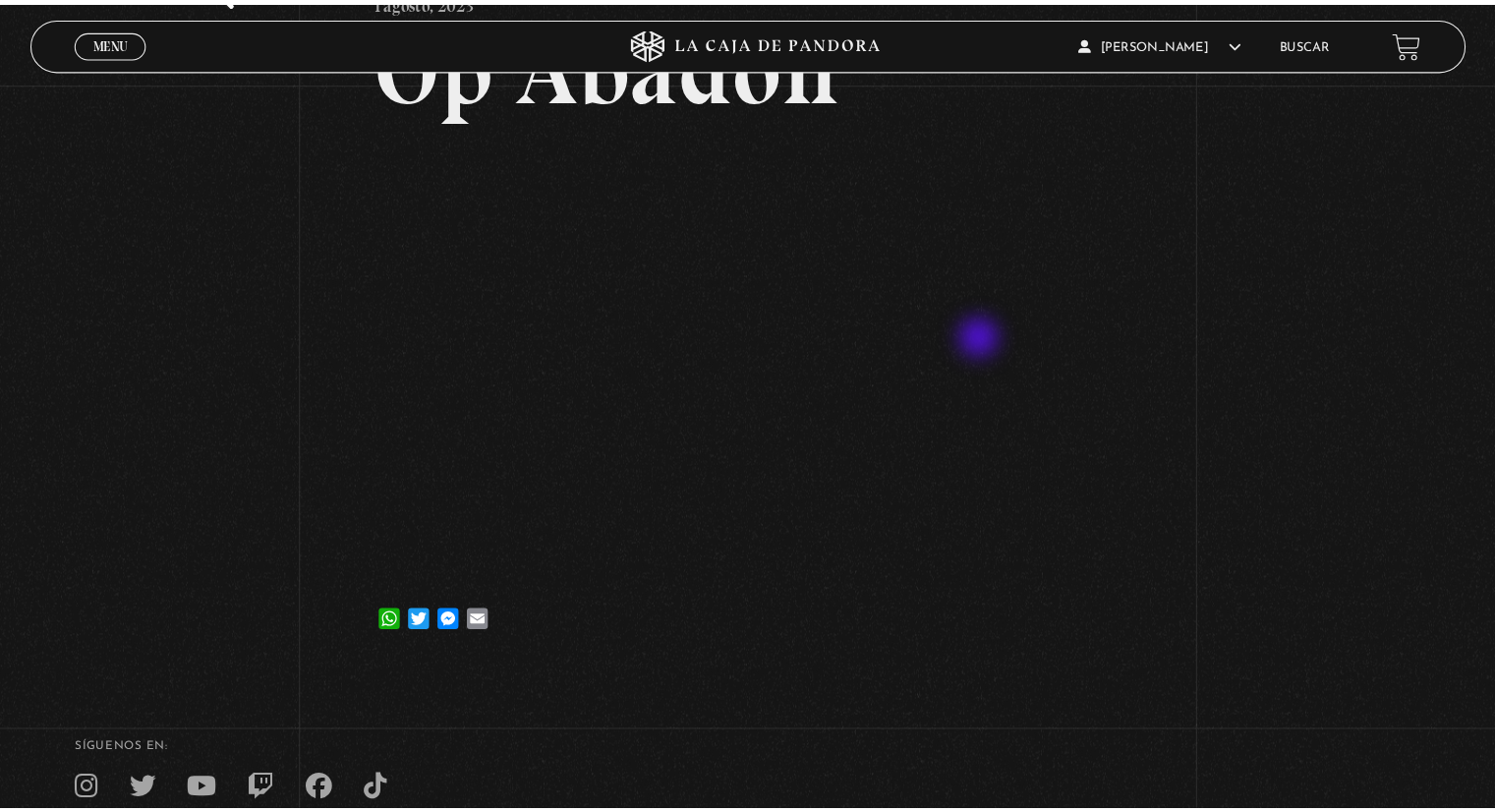
scroll to position [196, 0]
